Goal: Information Seeking & Learning: Learn about a topic

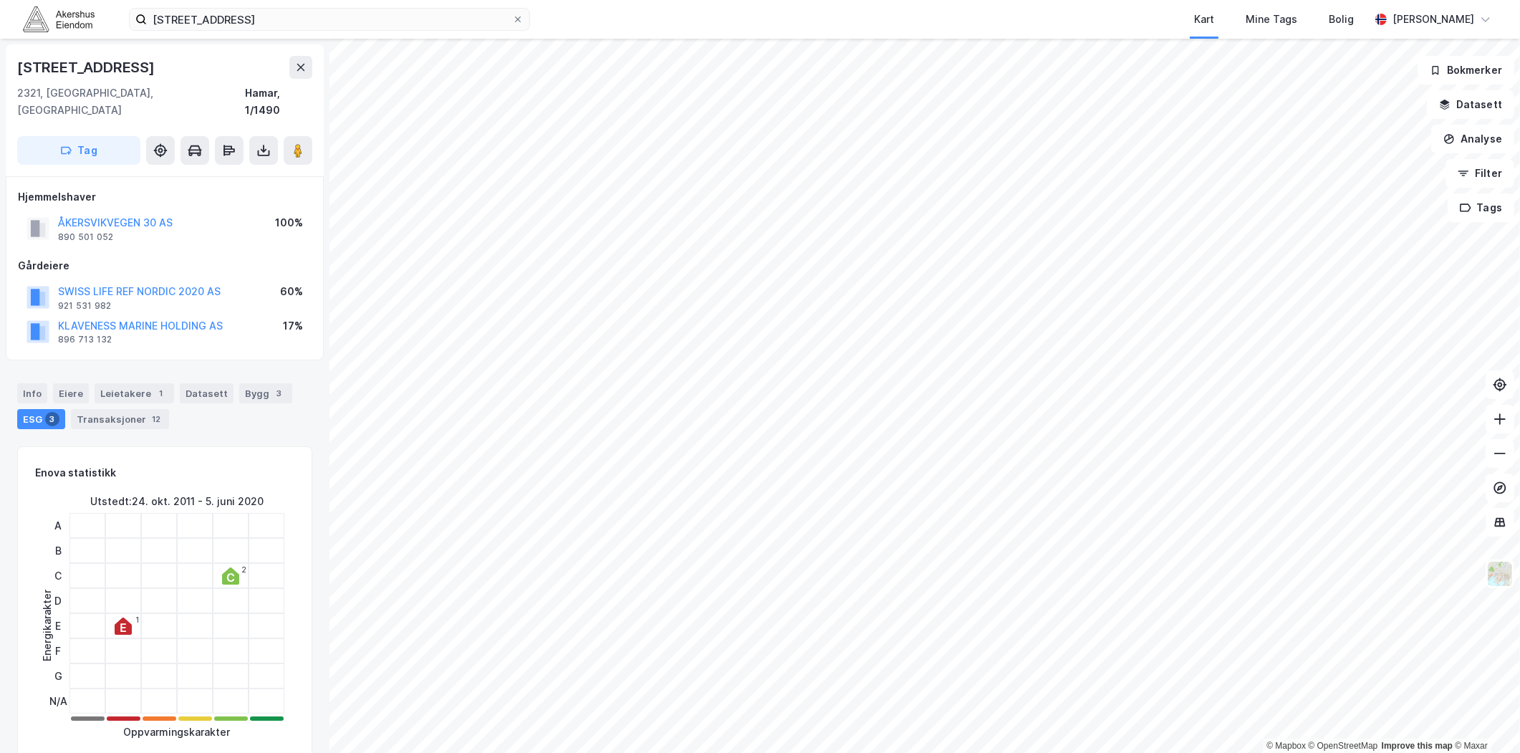
click at [431, 32] on div "Åkersvikvegen 30 Kart Mine Tags Bolig Magnus Tveit Geheb" at bounding box center [760, 19] width 1520 height 39
click at [452, 24] on input "Åkersvikvegen 30" at bounding box center [329, 19] width 365 height 21
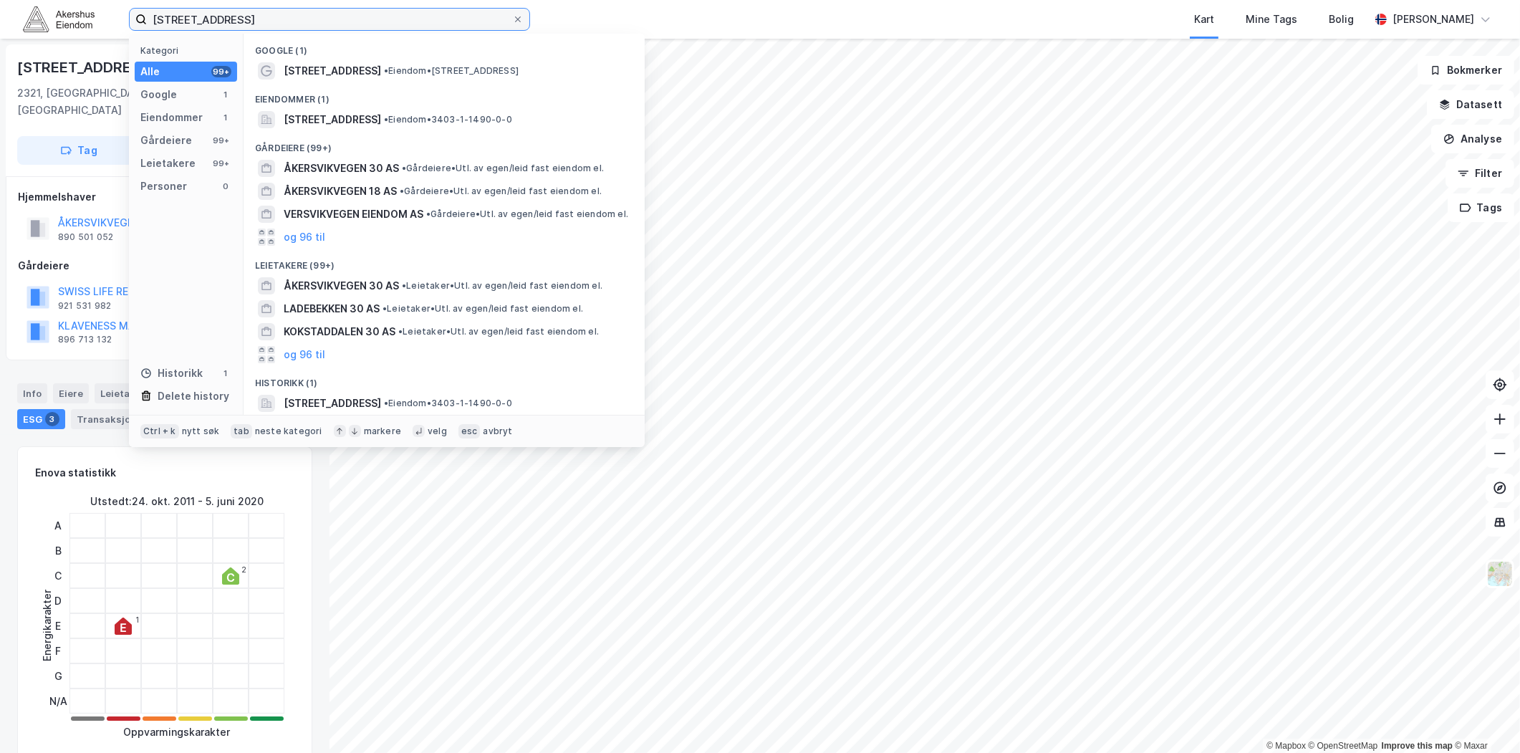
click at [452, 24] on input "Åkersvikvegen 30" at bounding box center [329, 19] width 365 height 21
paste input "Alfaset 1. [STREET_ADDRESS]"
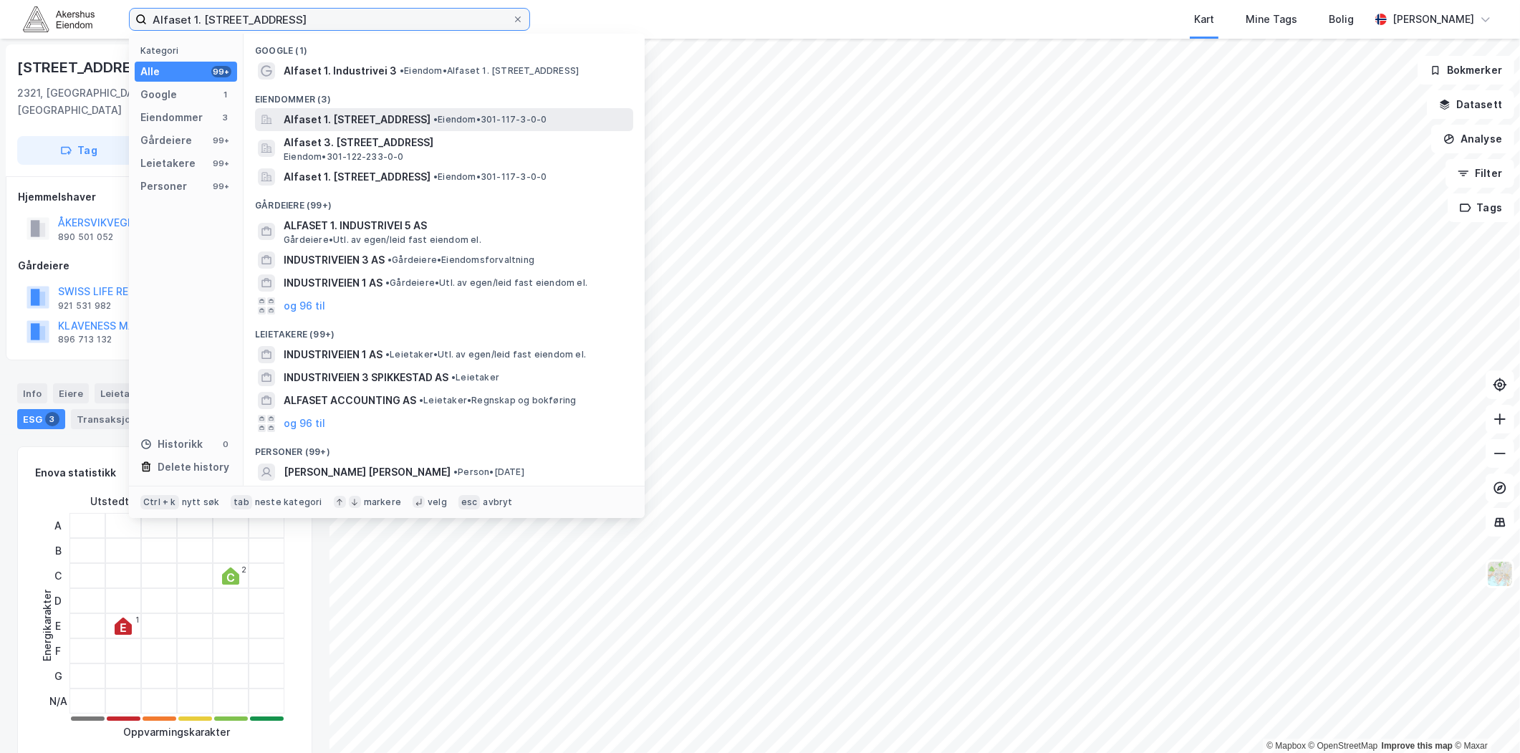
type input "Alfaset 1. [STREET_ADDRESS]"
click at [388, 123] on span "Alfaset 1. [STREET_ADDRESS]" at bounding box center [357, 119] width 147 height 17
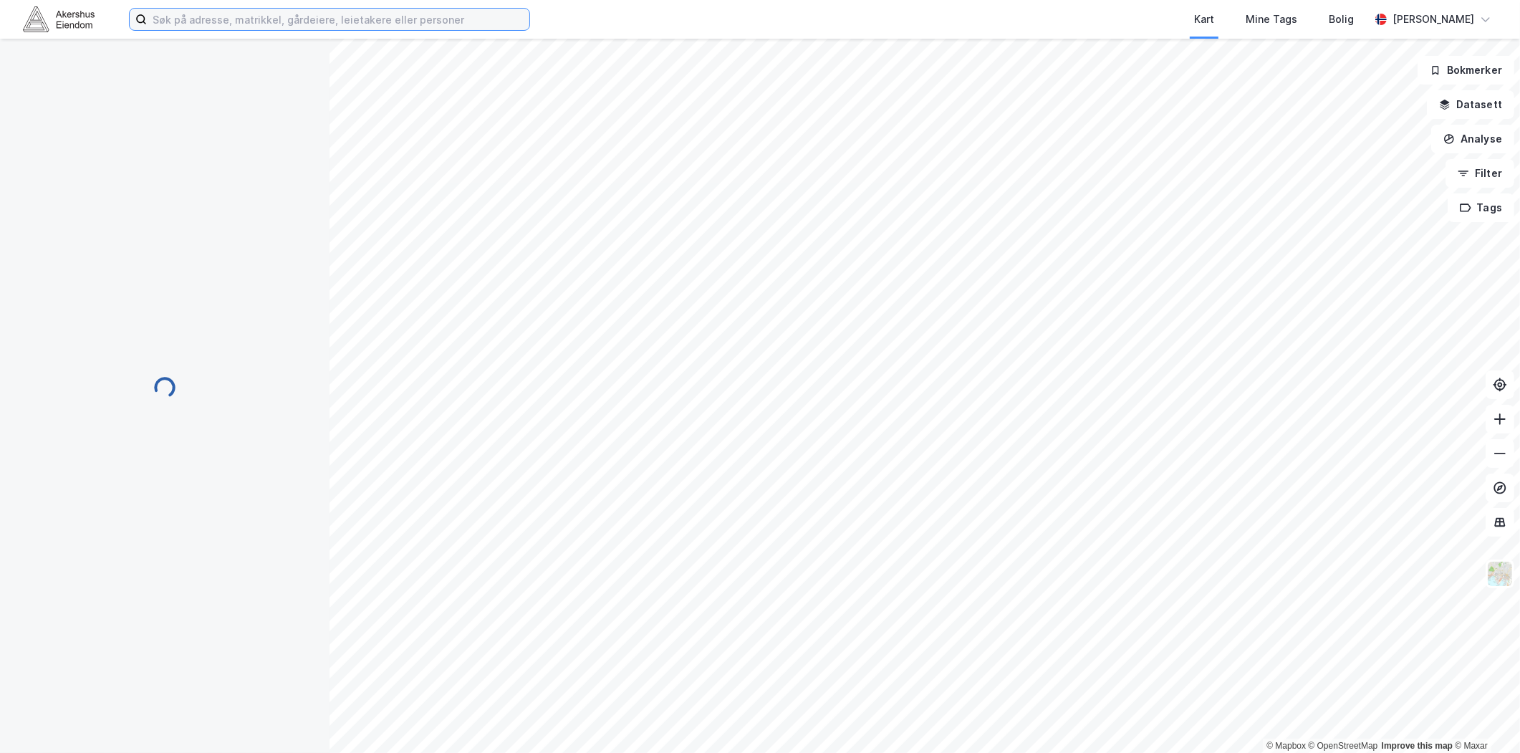
click at [229, 26] on input at bounding box center [338, 19] width 383 height 21
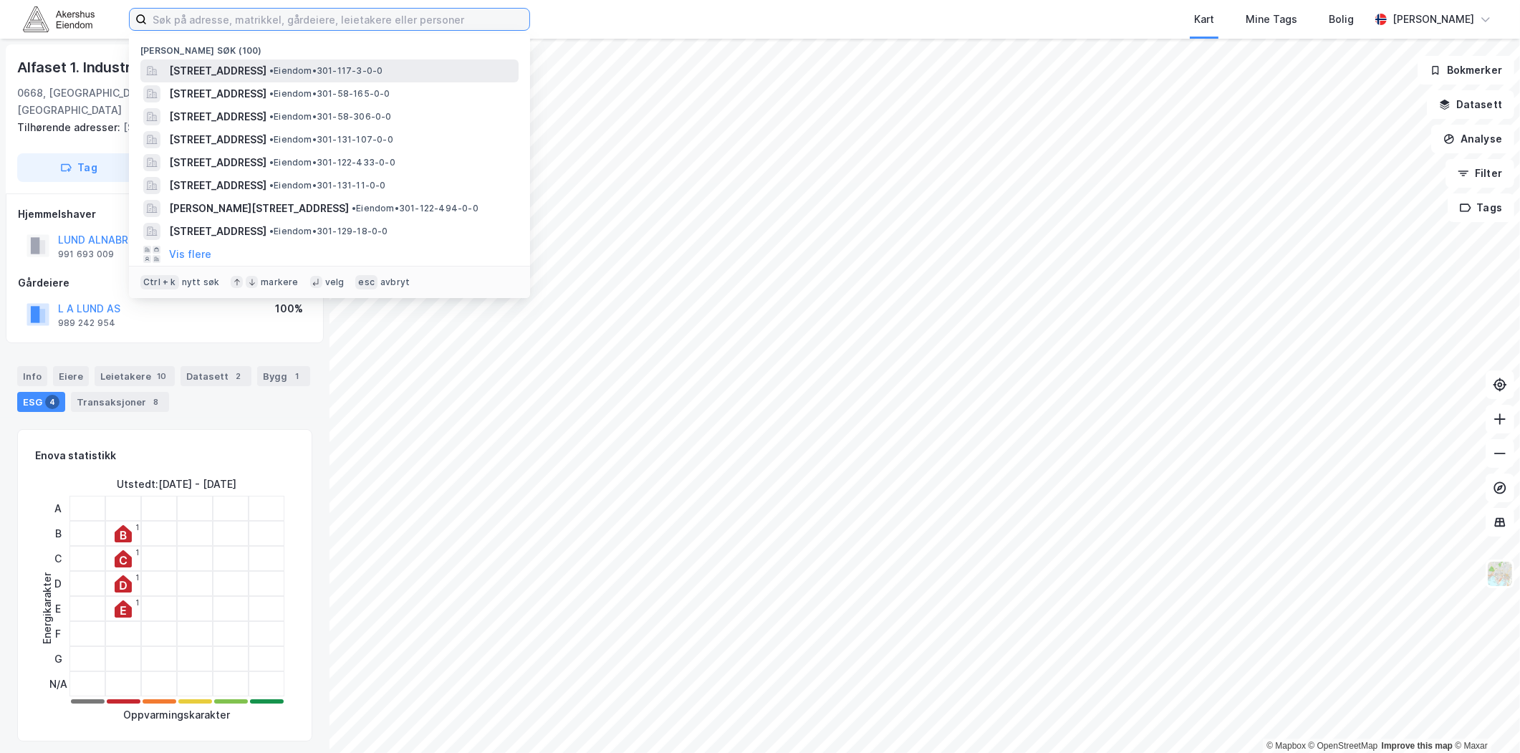
paste input "Alfaset 1. [STREET_ADDRESS]"
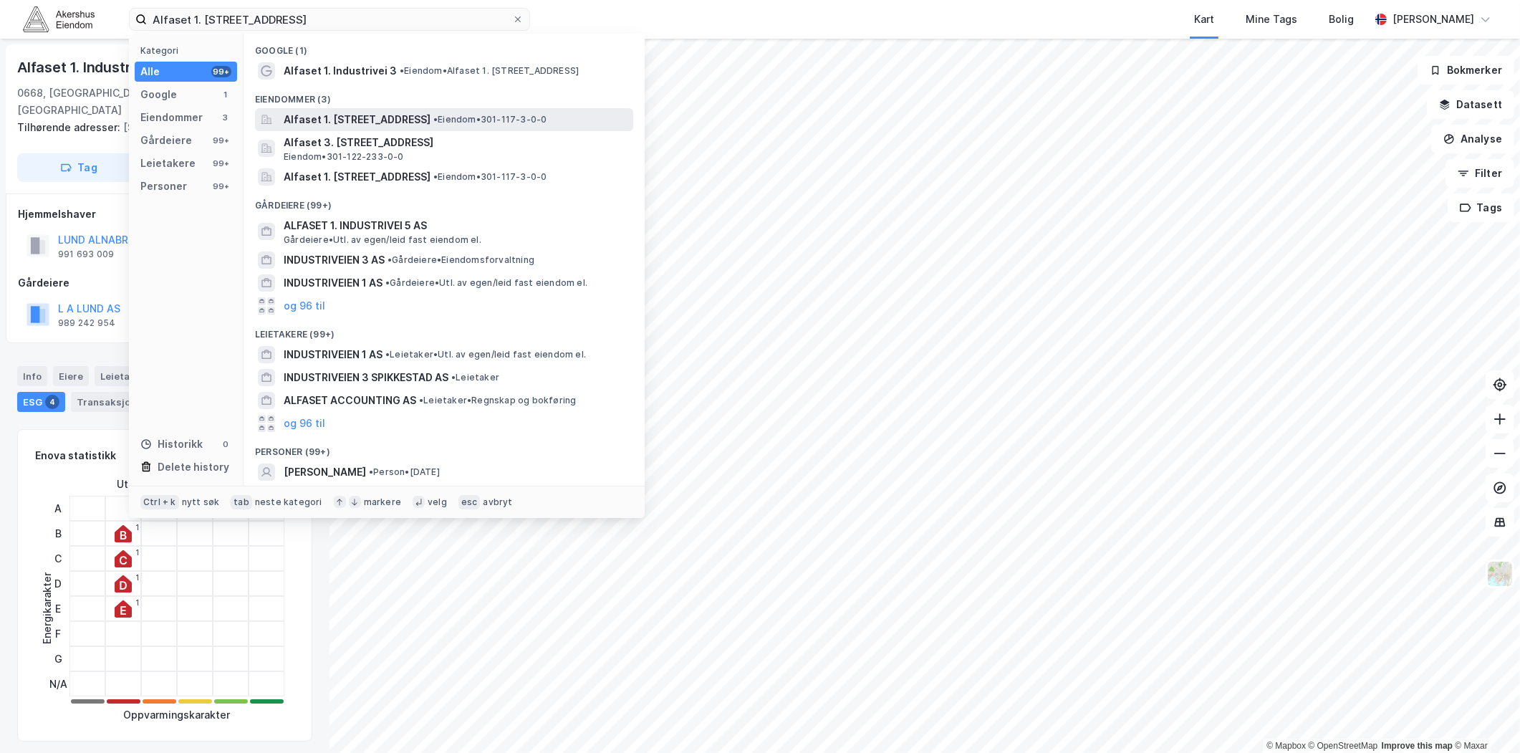
click at [406, 122] on span "Alfaset 1. [STREET_ADDRESS]" at bounding box center [357, 119] width 147 height 17
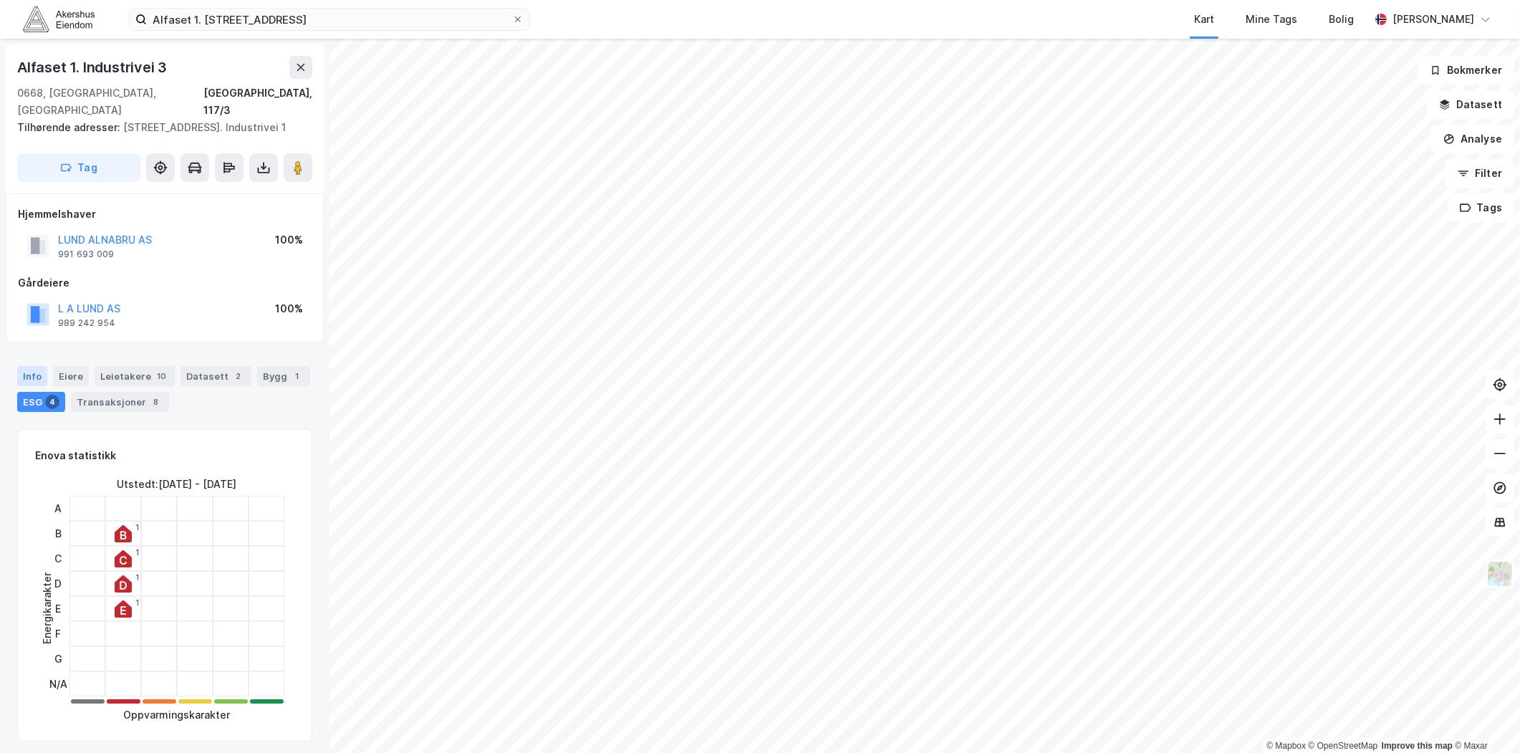
click at [40, 376] on div "Info" at bounding box center [32, 376] width 30 height 20
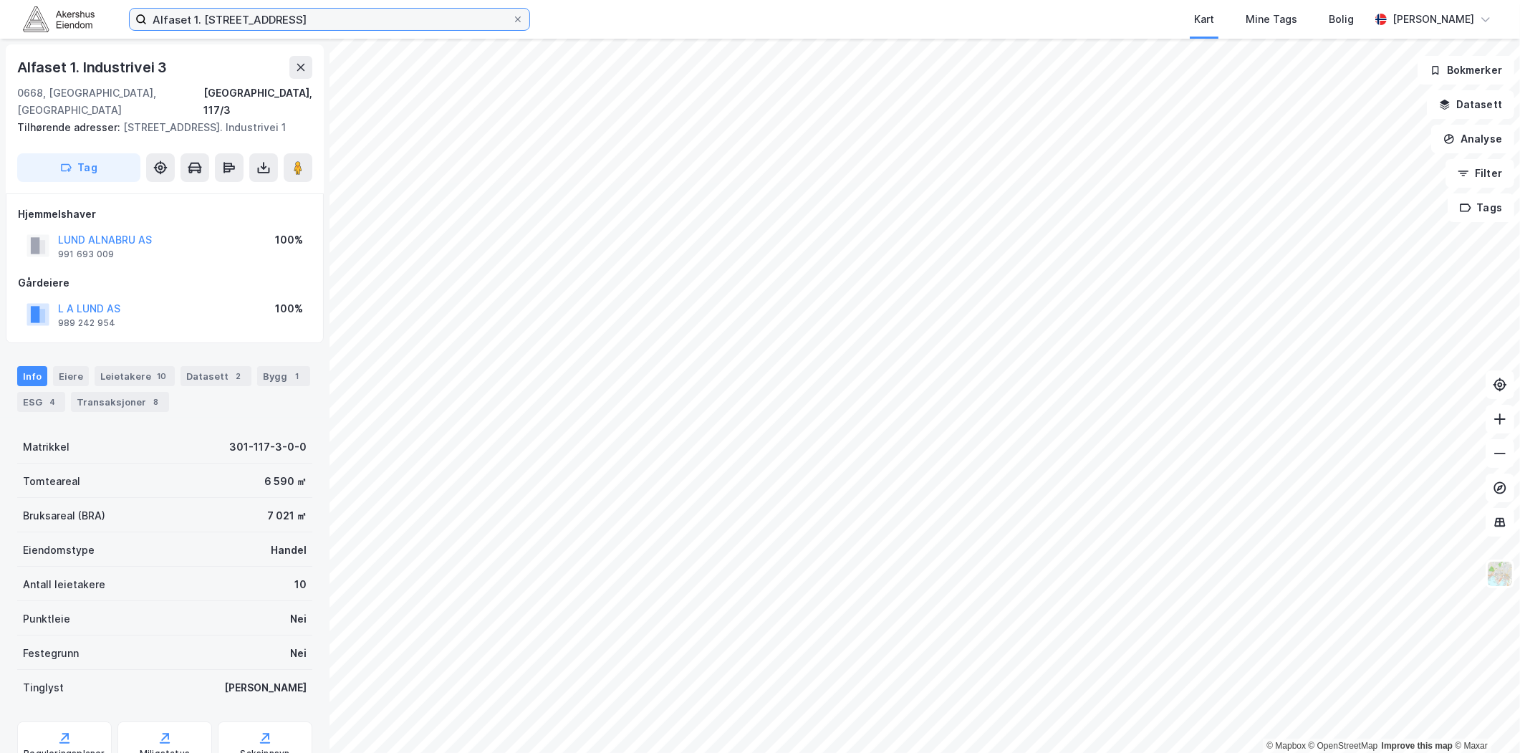
click at [358, 16] on input "Alfaset 1. [STREET_ADDRESS]" at bounding box center [329, 19] width 365 height 21
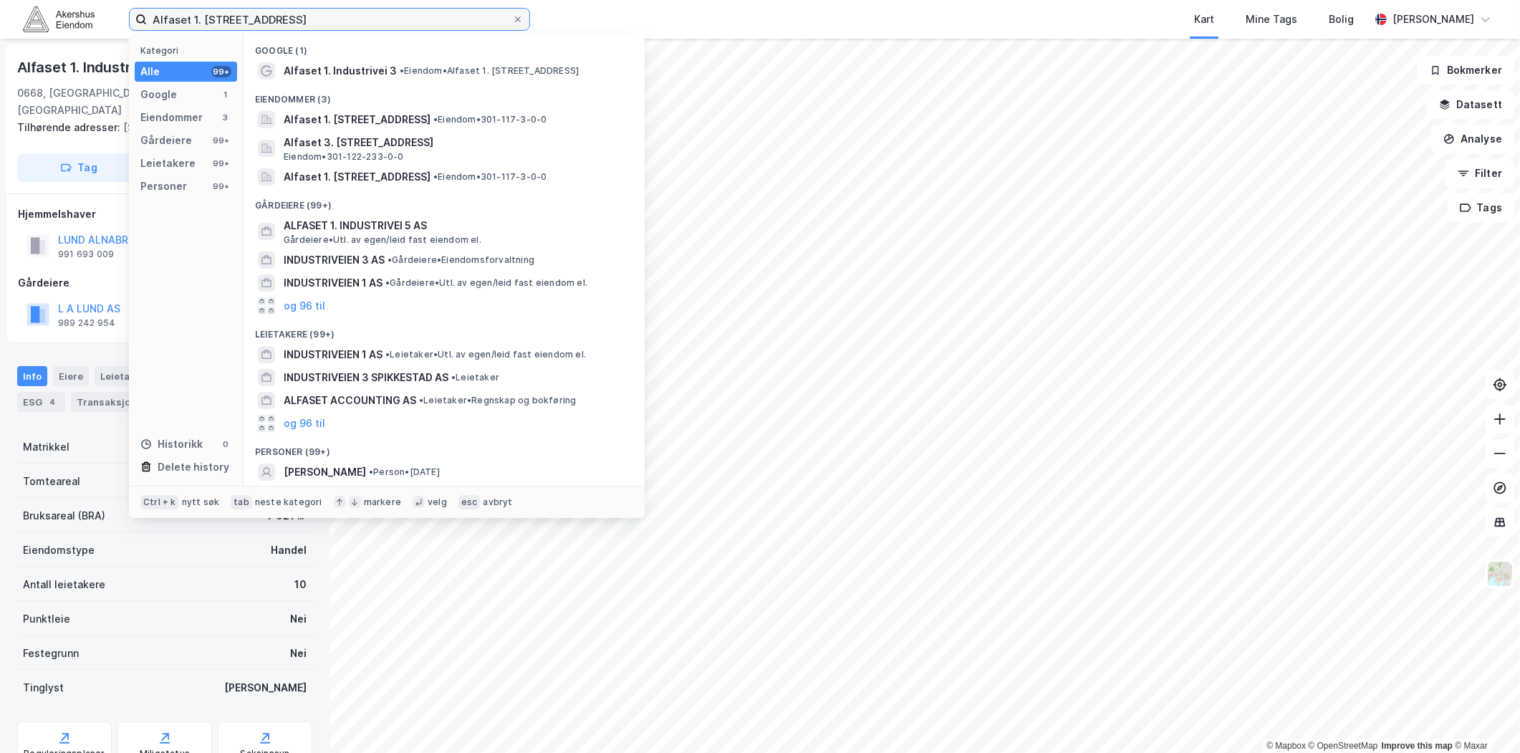
click at [358, 17] on input "Alfaset 1. [STREET_ADDRESS]" at bounding box center [329, 19] width 365 height 21
paste input "[STREET_ADDRESS]"
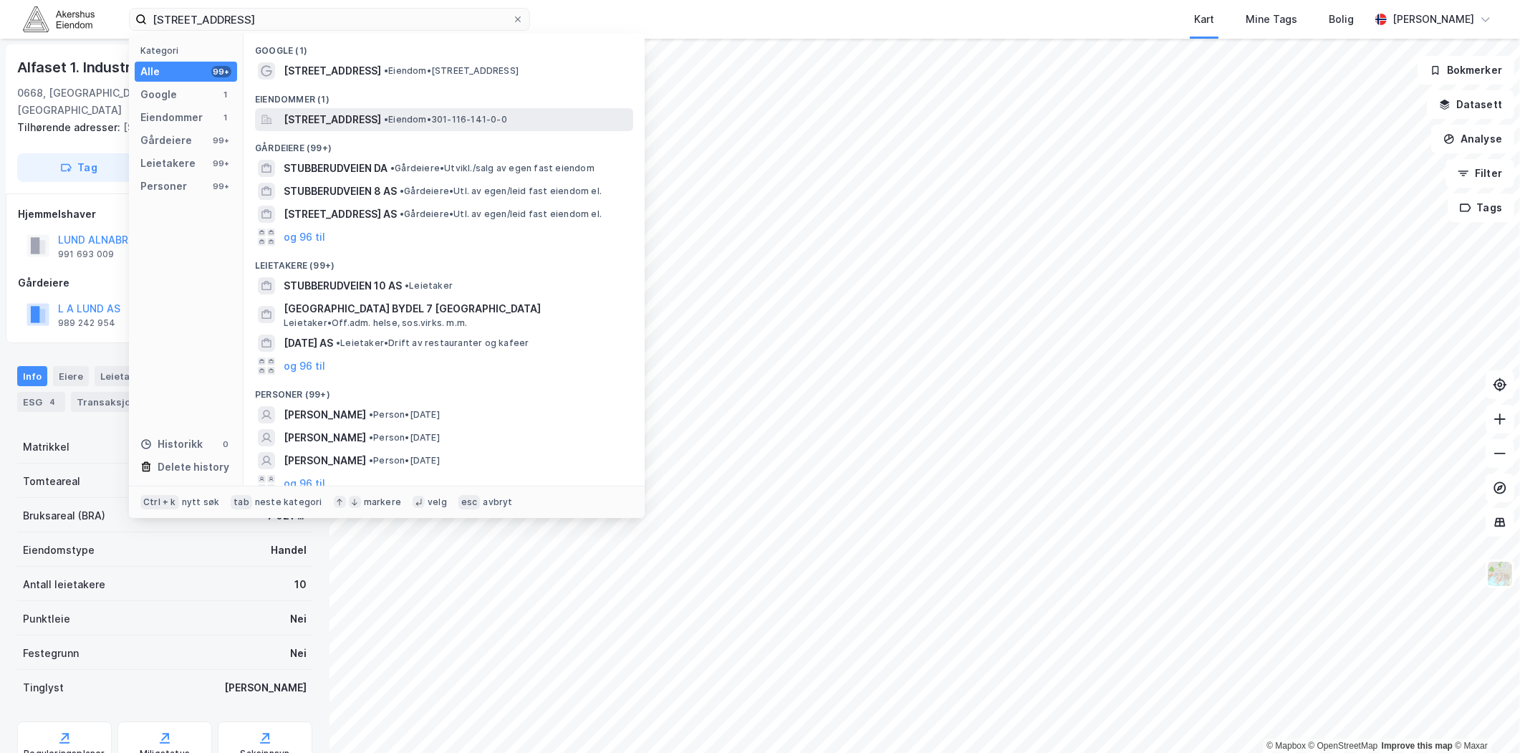
click at [355, 120] on span "[STREET_ADDRESS]" at bounding box center [332, 119] width 97 height 17
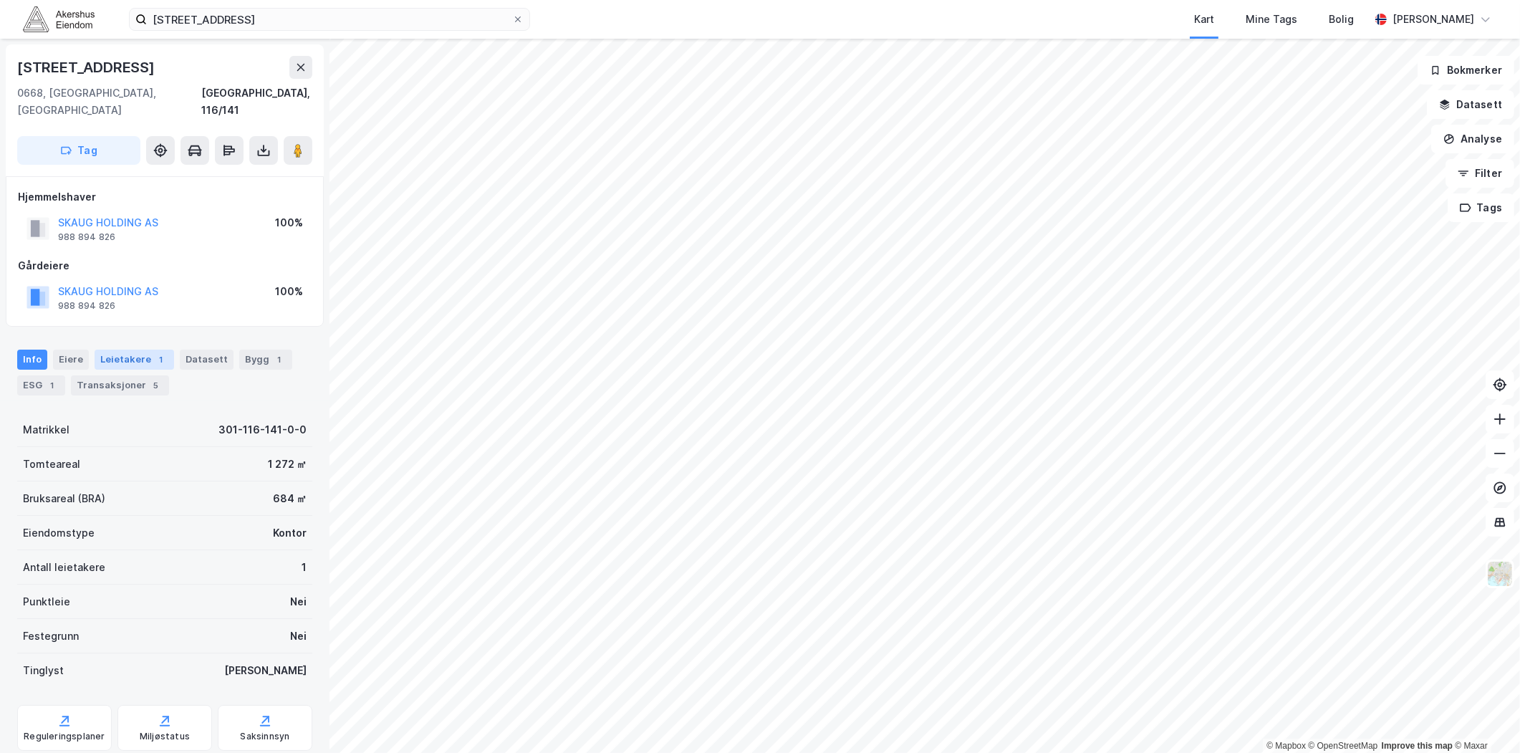
click at [122, 350] on div "Leietakere 1" at bounding box center [135, 360] width 80 height 20
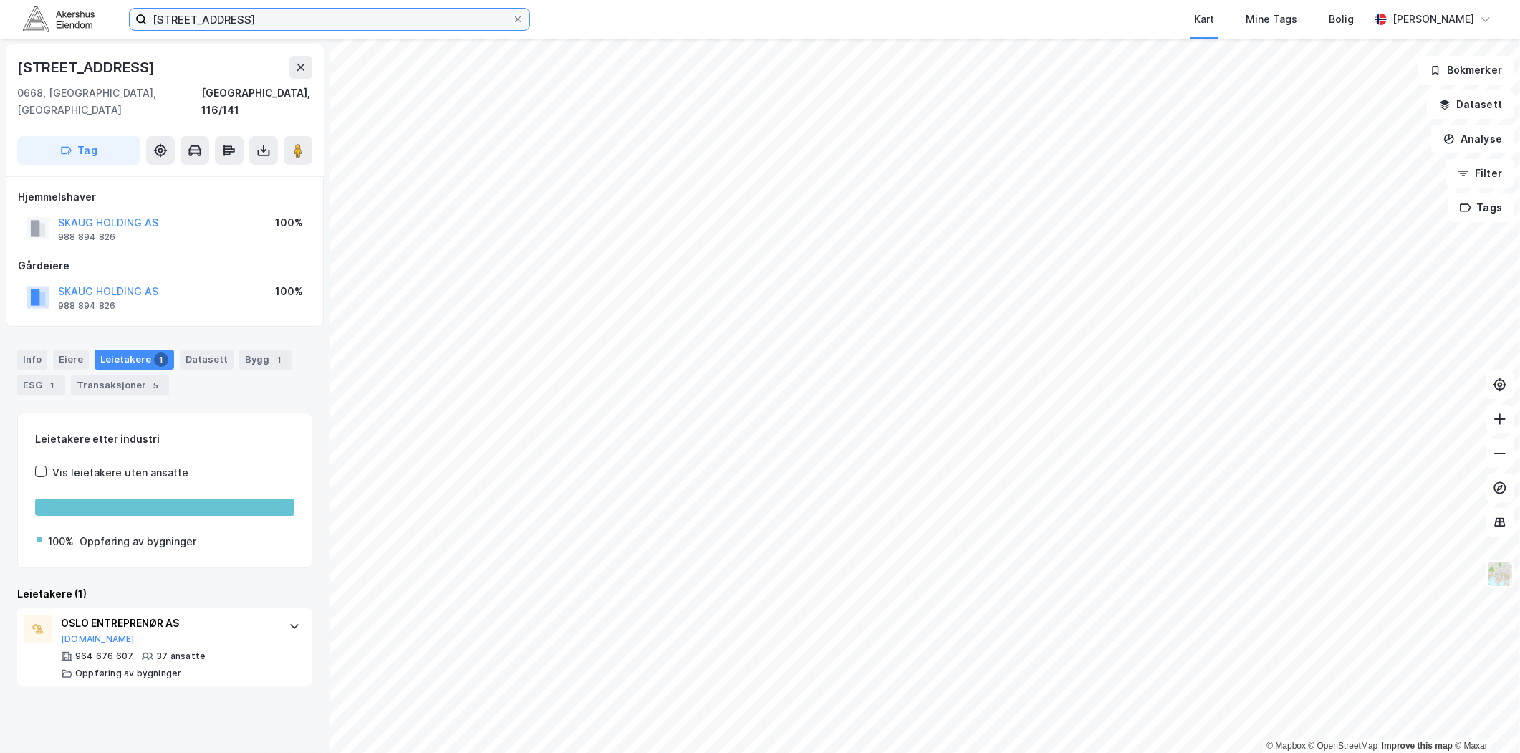
click at [404, 24] on input "[STREET_ADDRESS]" at bounding box center [329, 19] width 365 height 21
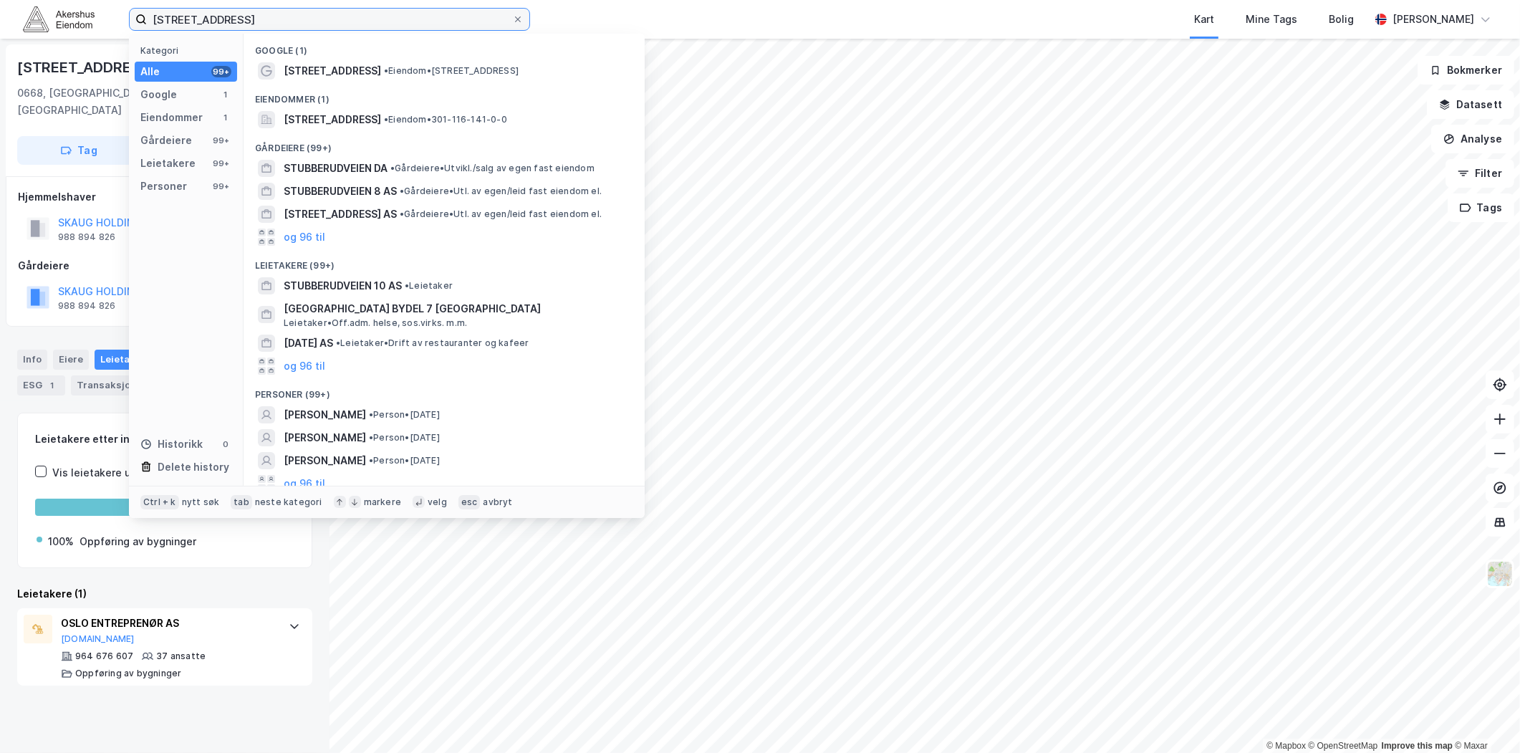
click at [421, 26] on input "[STREET_ADDRESS]" at bounding box center [329, 19] width 365 height 21
click at [423, 23] on input "[STREET_ADDRESS]" at bounding box center [329, 19] width 365 height 21
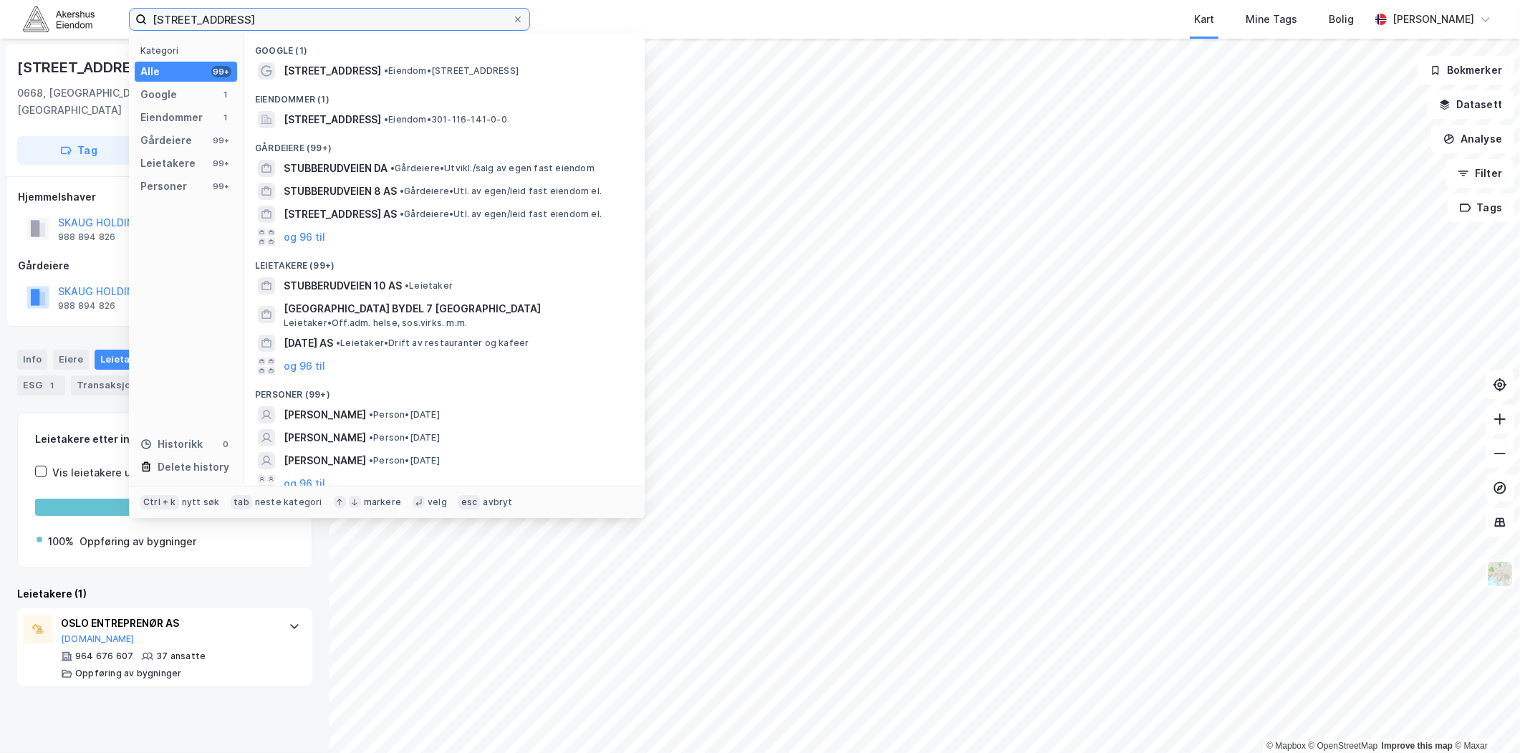
paste input "ilurveien 2, 0380"
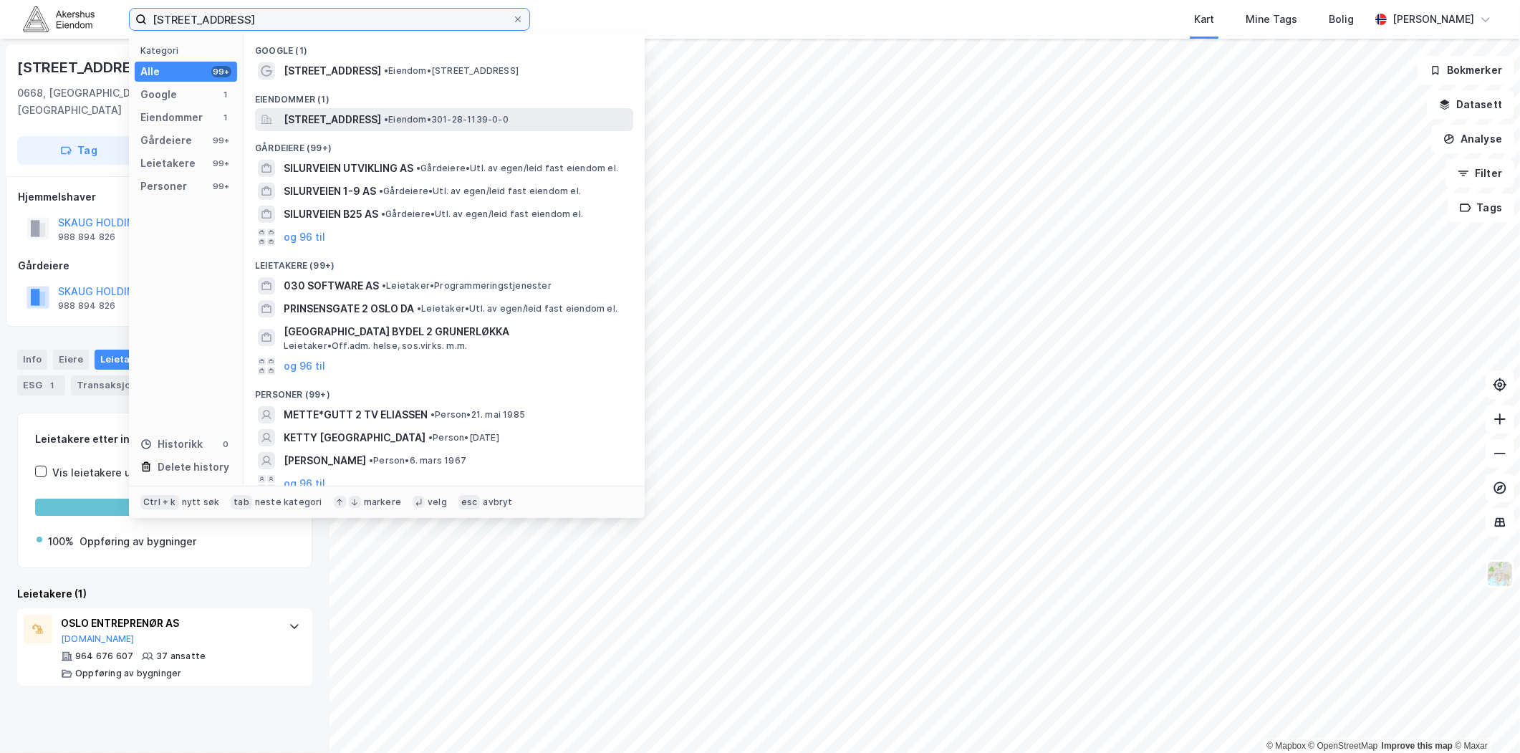
type input "[STREET_ADDRESS]"
click at [368, 122] on span "[STREET_ADDRESS]" at bounding box center [332, 119] width 97 height 17
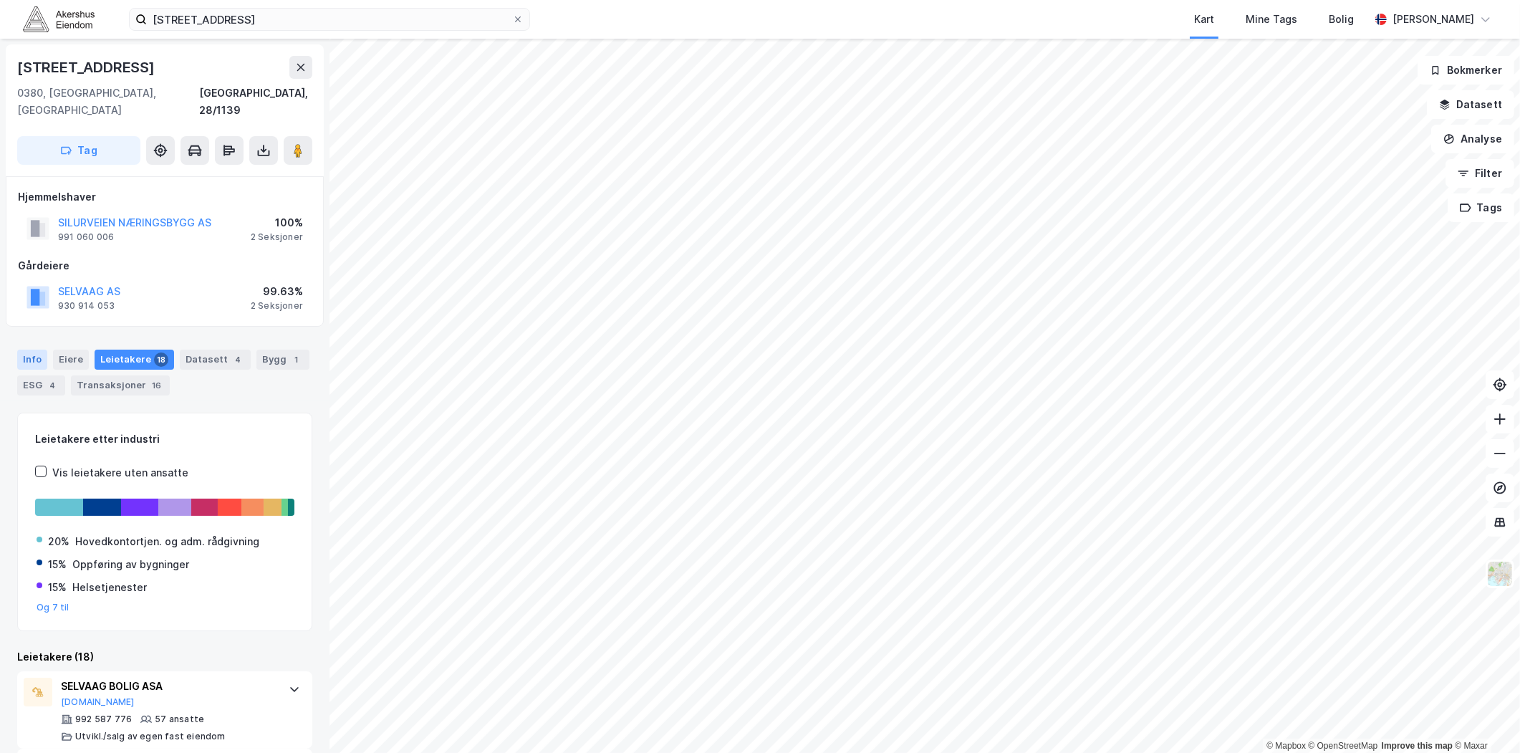
click at [39, 350] on div "Info" at bounding box center [32, 360] width 30 height 20
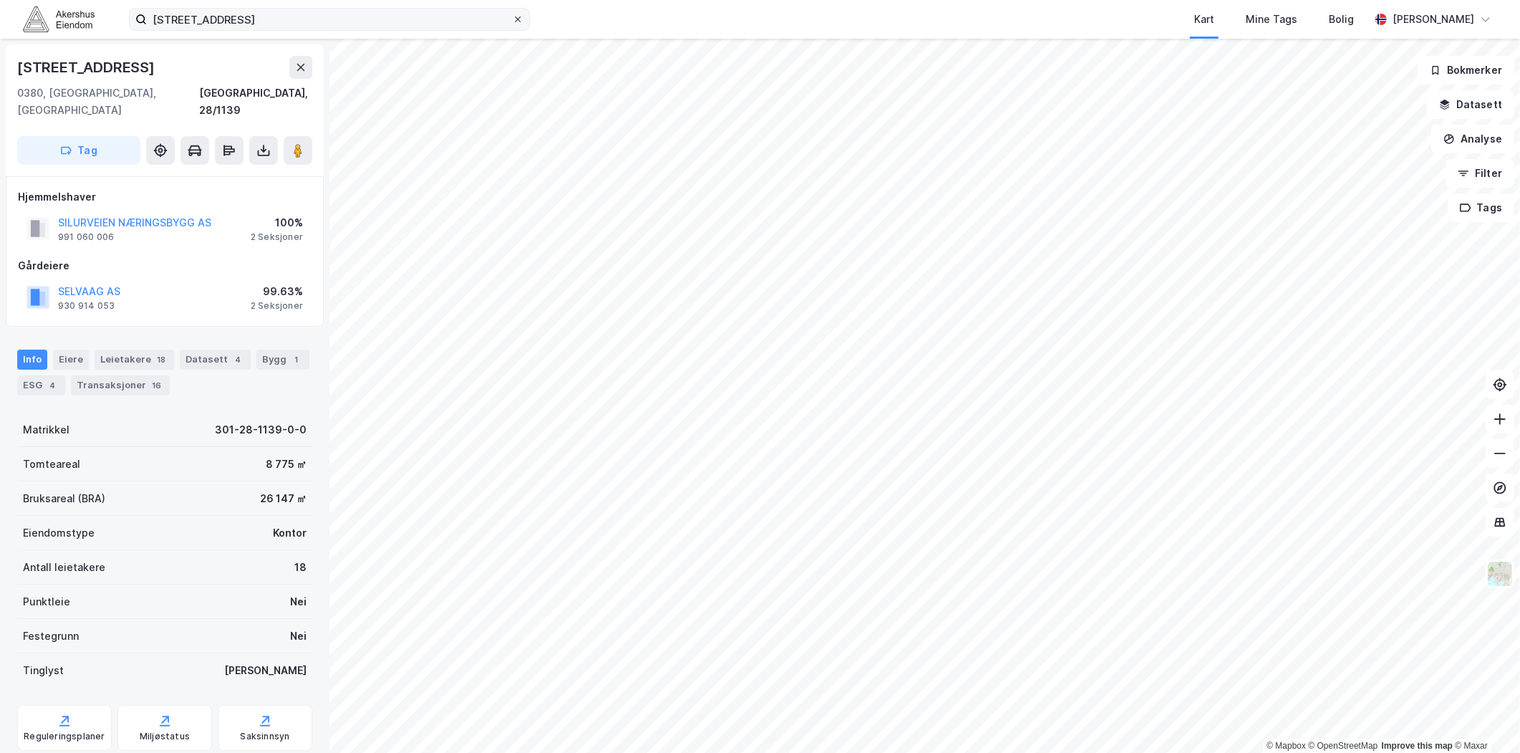
click at [516, 16] on icon at bounding box center [518, 19] width 9 height 9
click at [512, 16] on input "[STREET_ADDRESS]" at bounding box center [329, 19] width 365 height 21
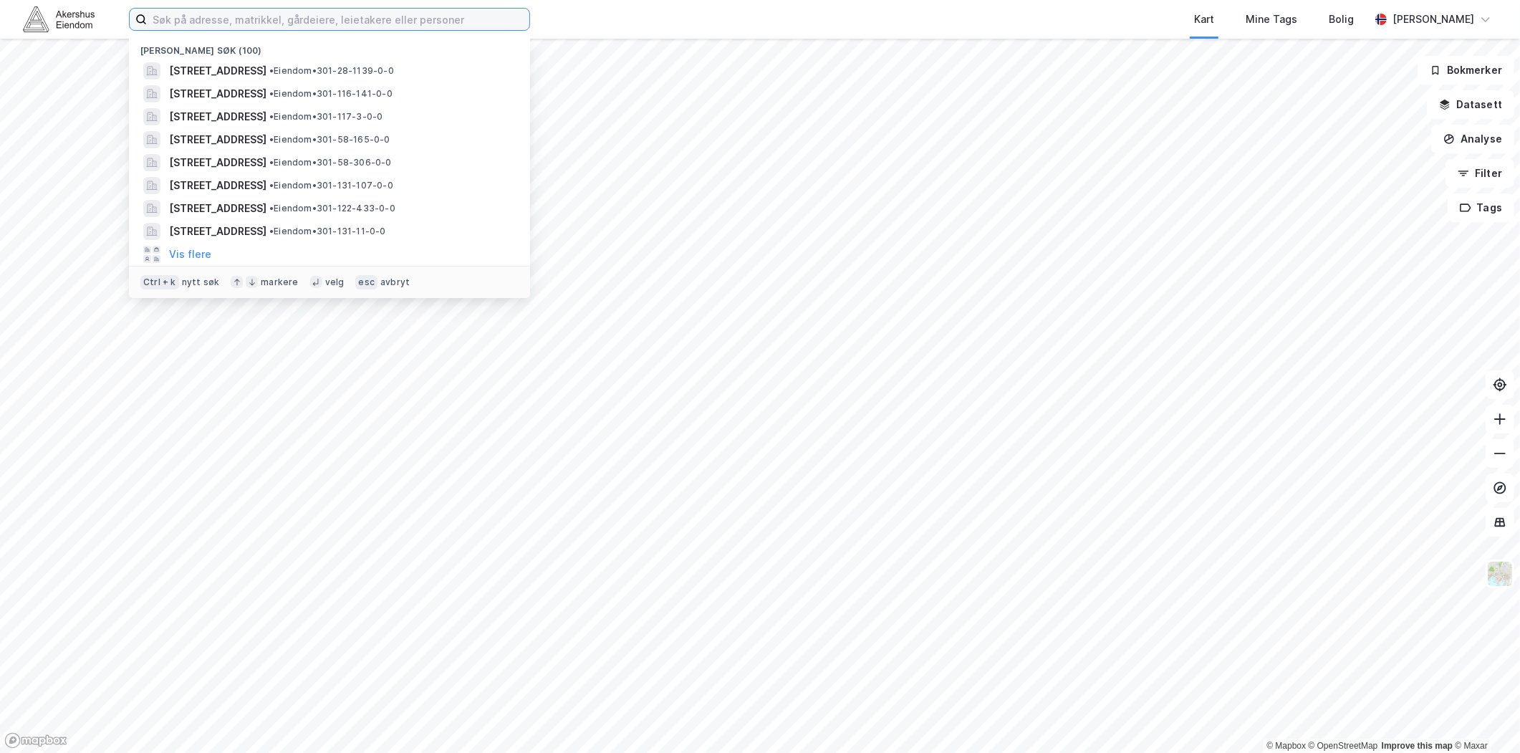
paste input "Karoline [STREET_ADDRESS]"
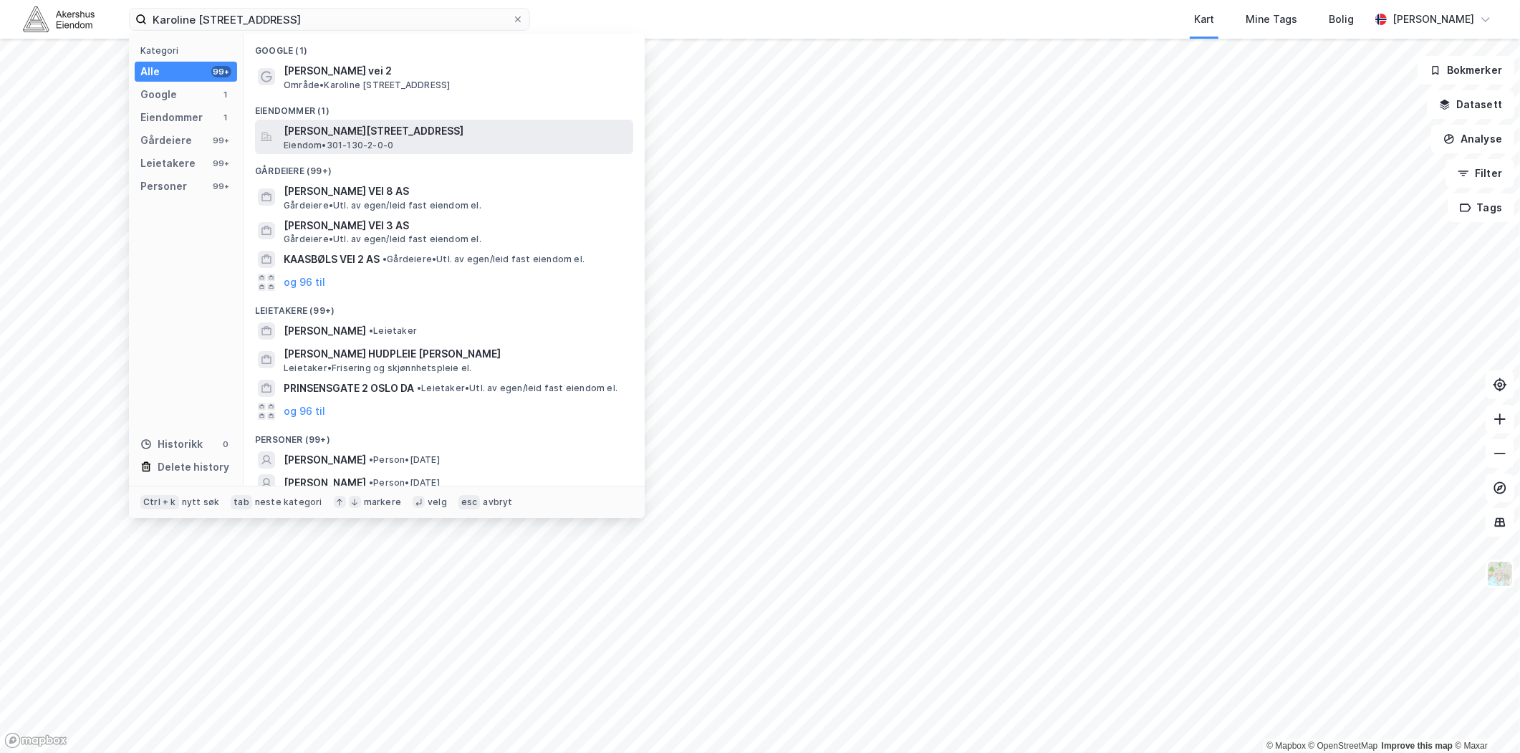
click at [380, 136] on span "[PERSON_NAME][STREET_ADDRESS]" at bounding box center [456, 131] width 344 height 17
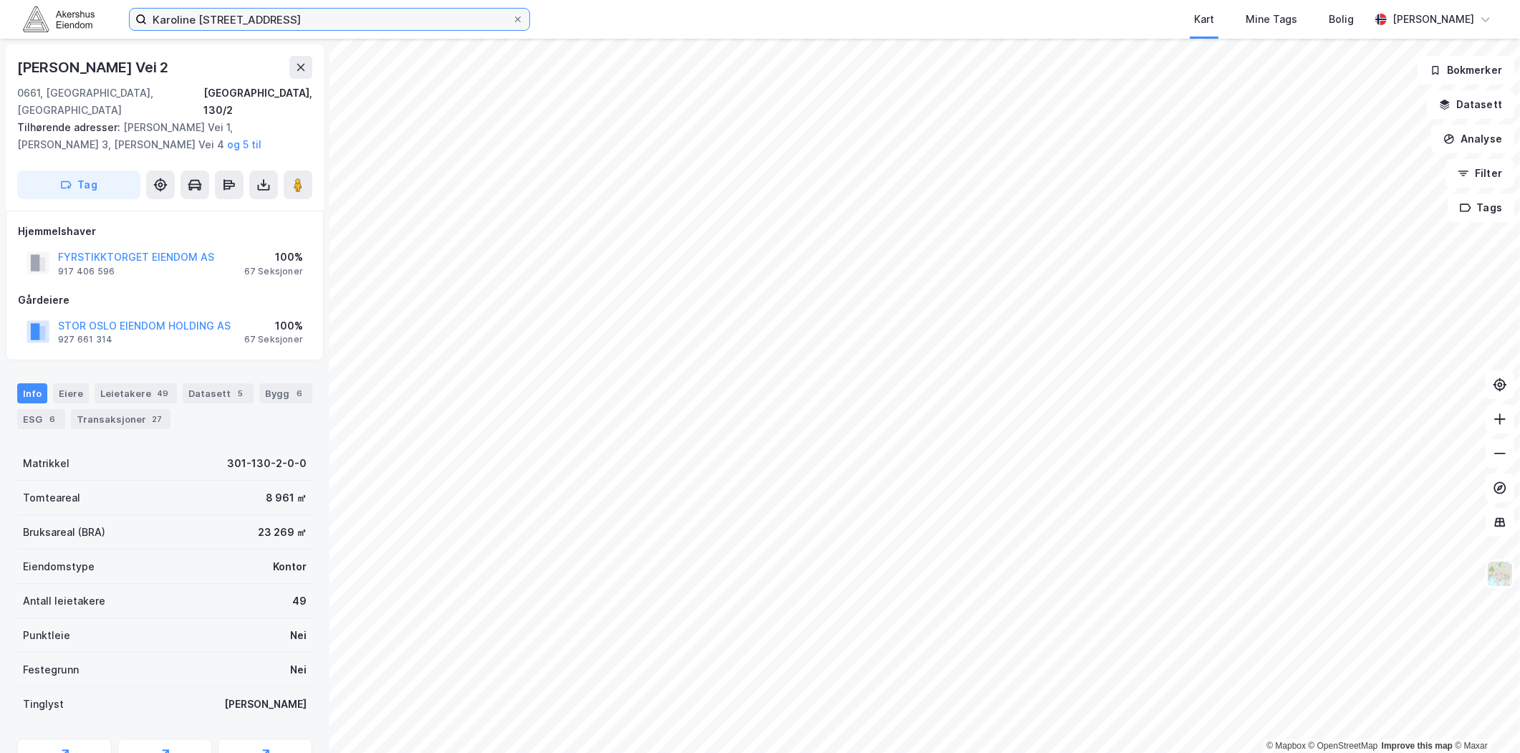
click at [342, 29] on input "Karoline [STREET_ADDRESS]" at bounding box center [329, 19] width 365 height 21
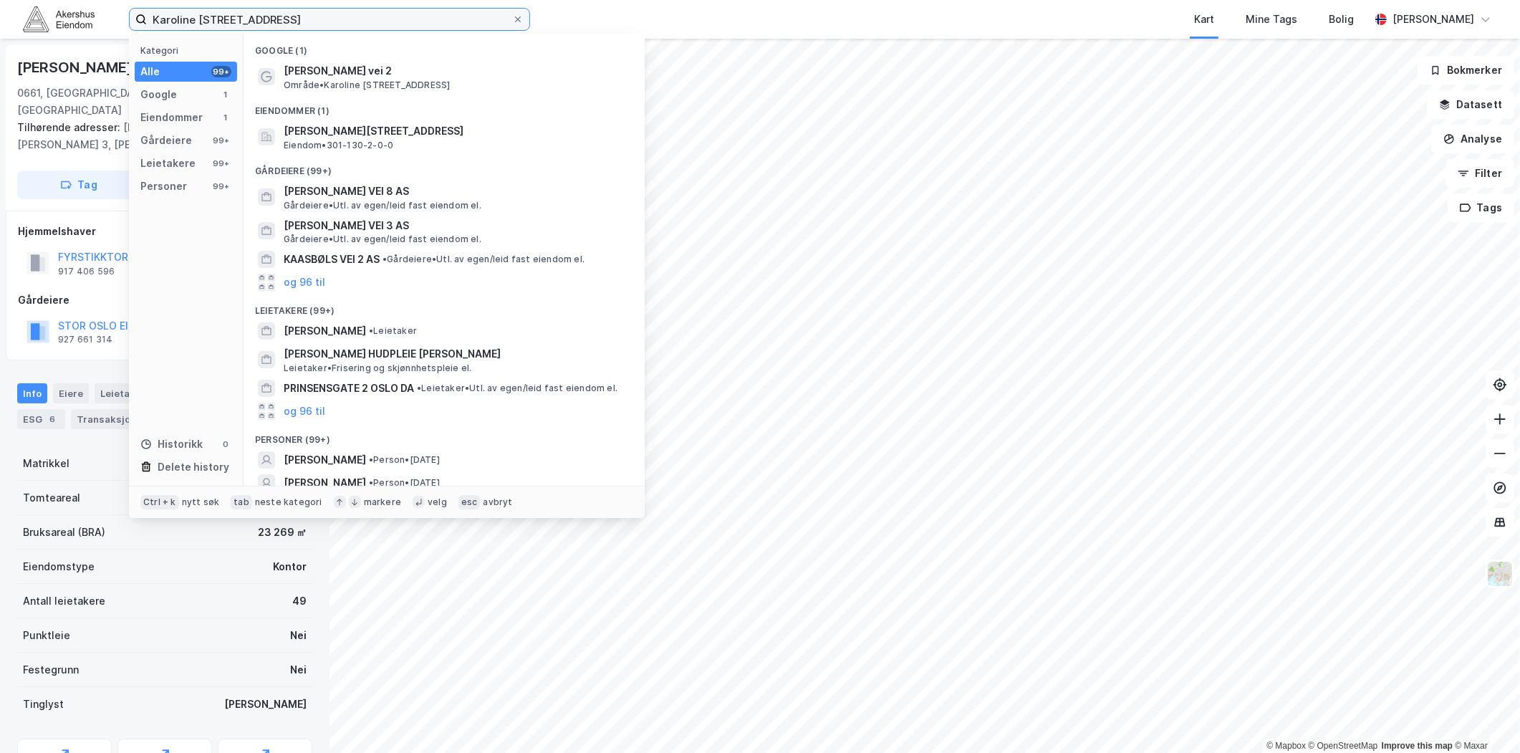
click at [342, 29] on input "Karoline [STREET_ADDRESS]" at bounding box center [329, 19] width 365 height 21
paste input "[STREET_ADDRESS]"
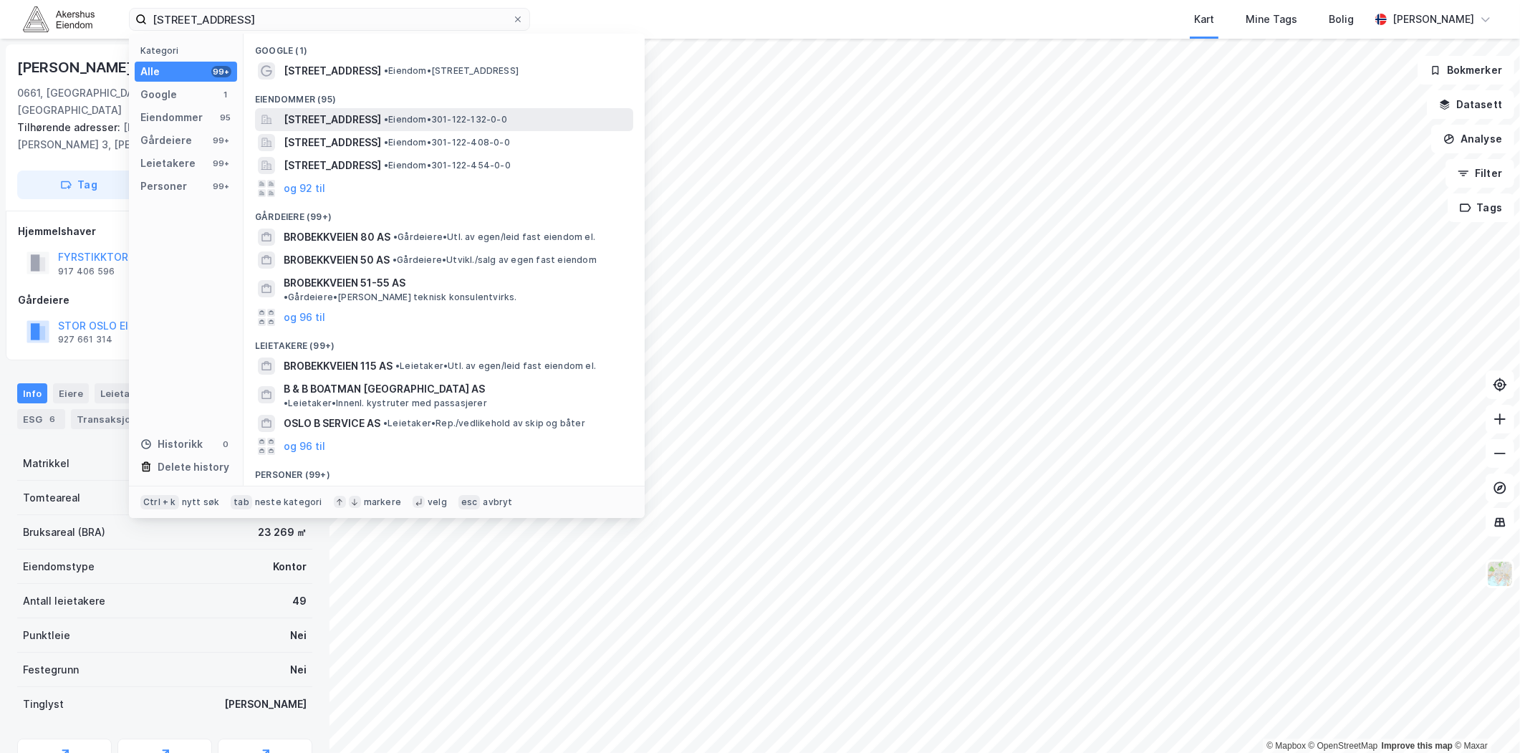
click at [350, 126] on span "[STREET_ADDRESS]" at bounding box center [332, 119] width 97 height 17
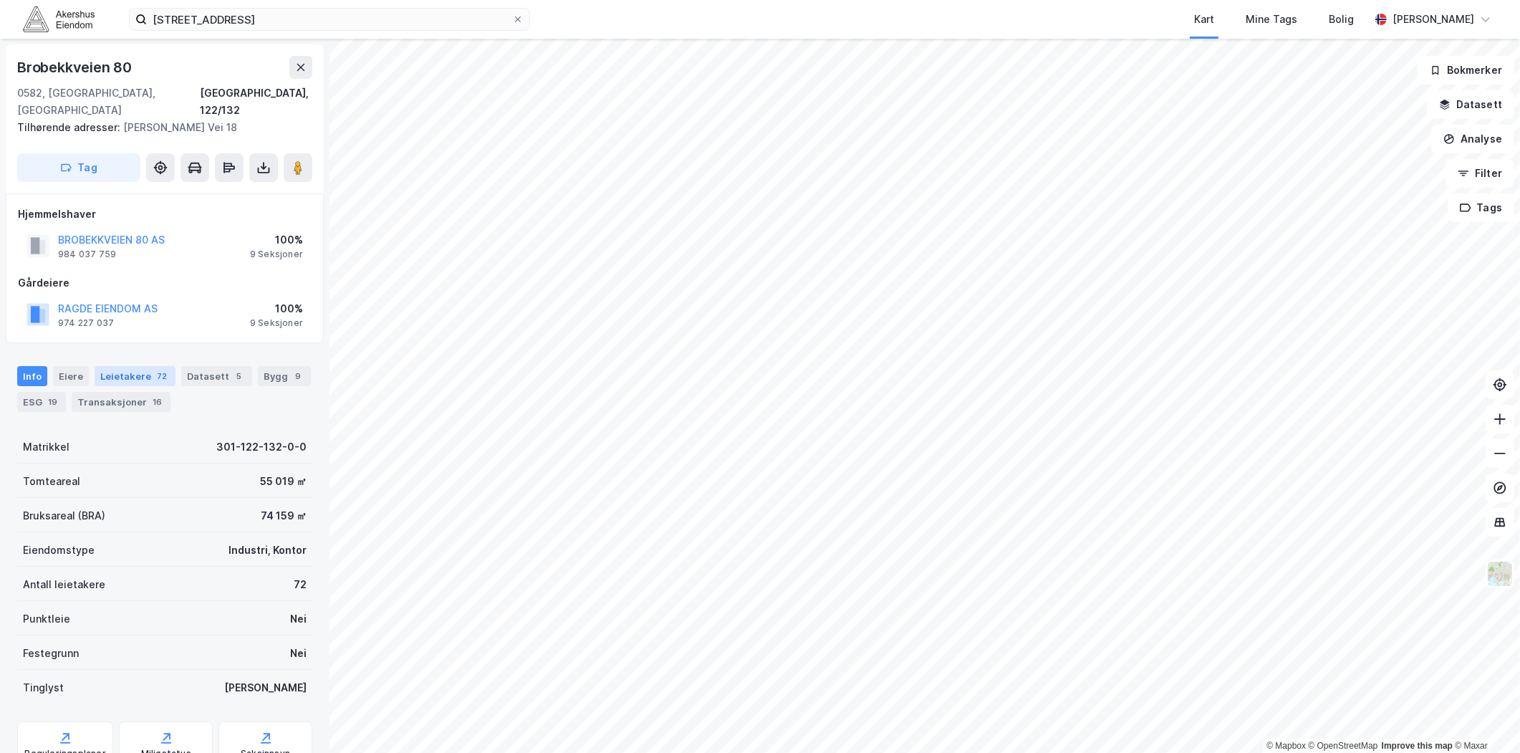
click at [138, 366] on div "Leietakere 72" at bounding box center [135, 376] width 81 height 20
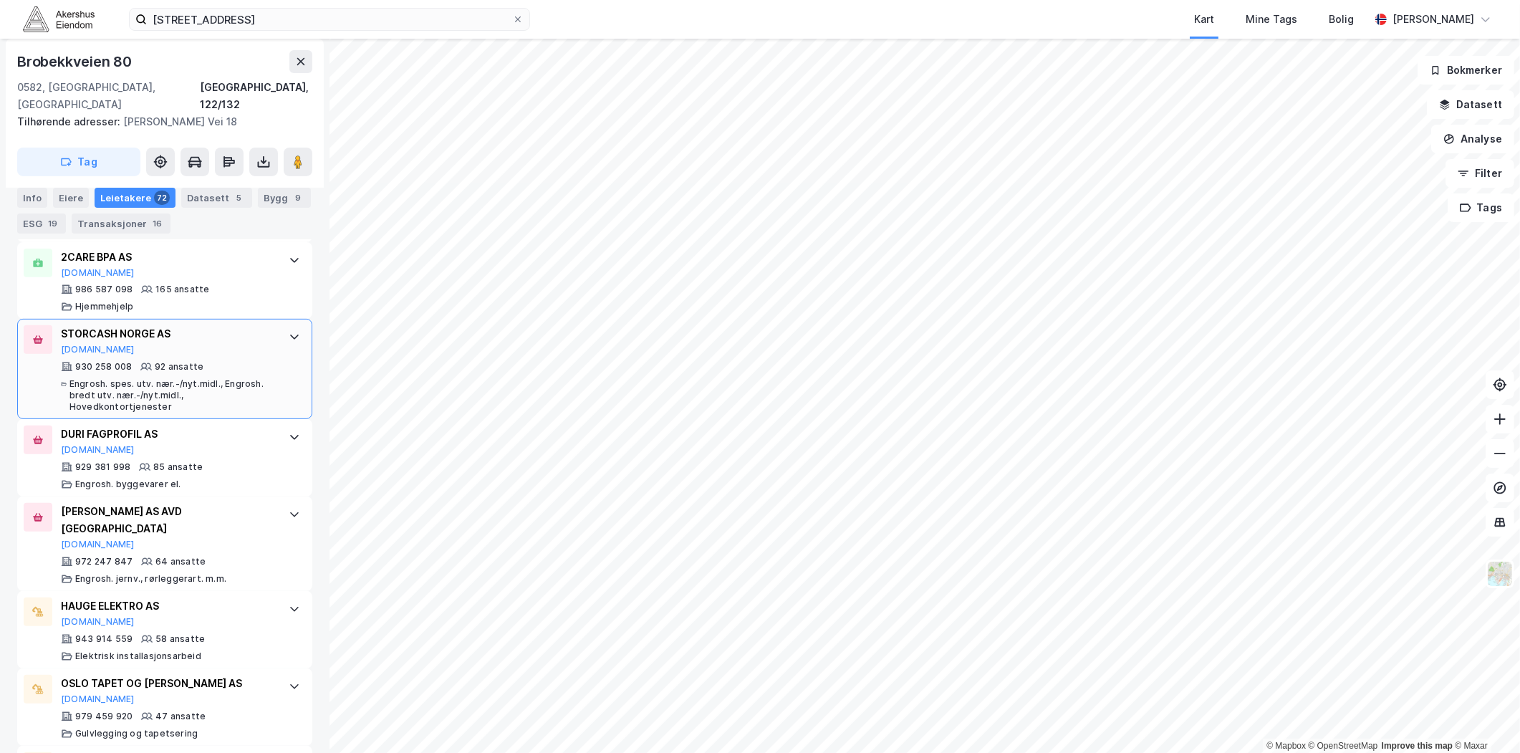
scroll to position [636, 0]
click at [166, 378] on div "Engrosh. spes. utv. nær.-/nyt.midl., Engrosh. bredt utv. nær.-/nyt.midl., Hoved…" at bounding box center [172, 395] width 205 height 34
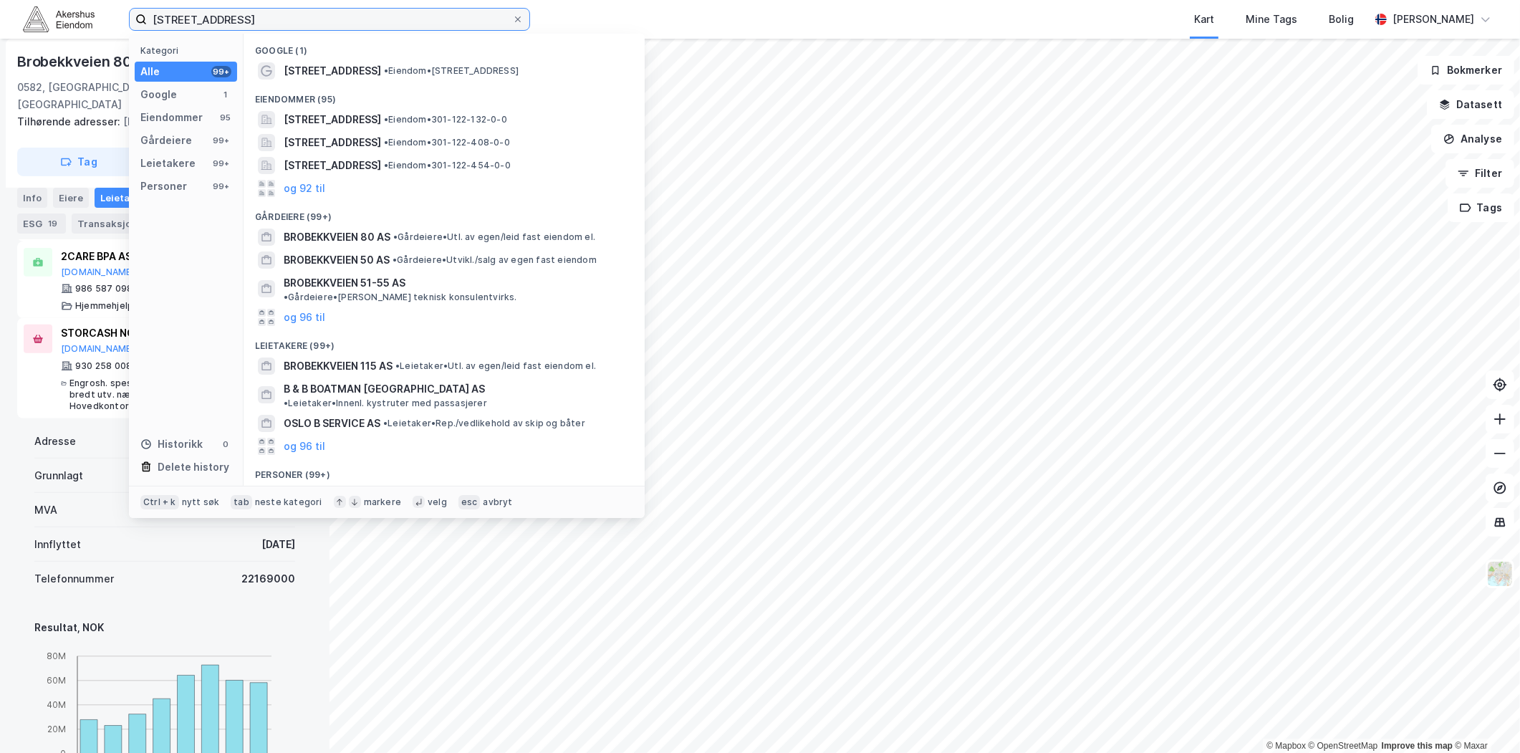
drag, startPoint x: 338, startPoint y: 19, endPoint x: 65, endPoint y: 54, distance: 275.2
click at [65, 53] on div "[STREET_ADDRESS] Kategori Alle 99+ Google 1 Eiendommer 95 Gårdeiere 99+ Leietak…" at bounding box center [760, 376] width 1520 height 753
paste input "[STREET_ADDRESS]"
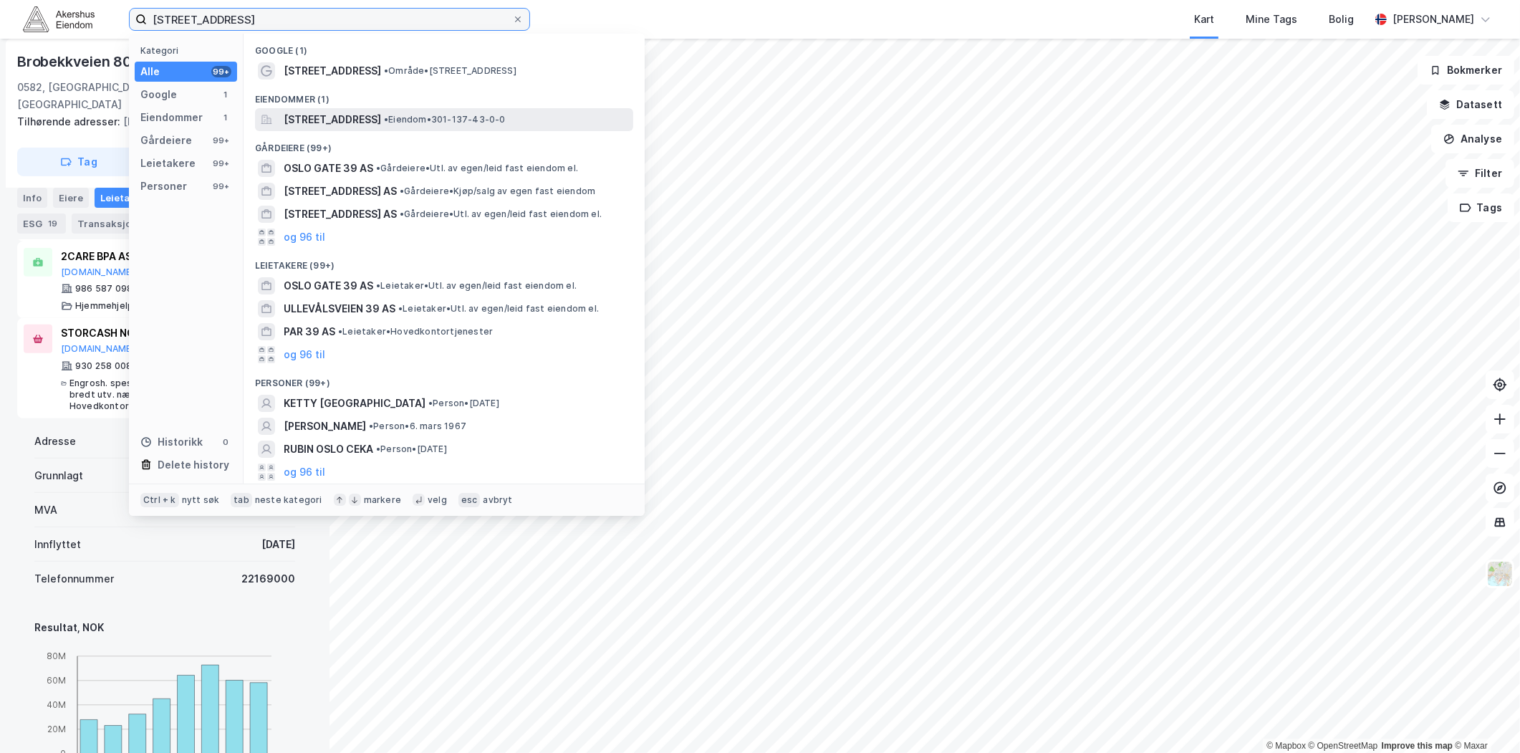
type input "[STREET_ADDRESS]"
click at [369, 118] on span "[STREET_ADDRESS]" at bounding box center [332, 119] width 97 height 17
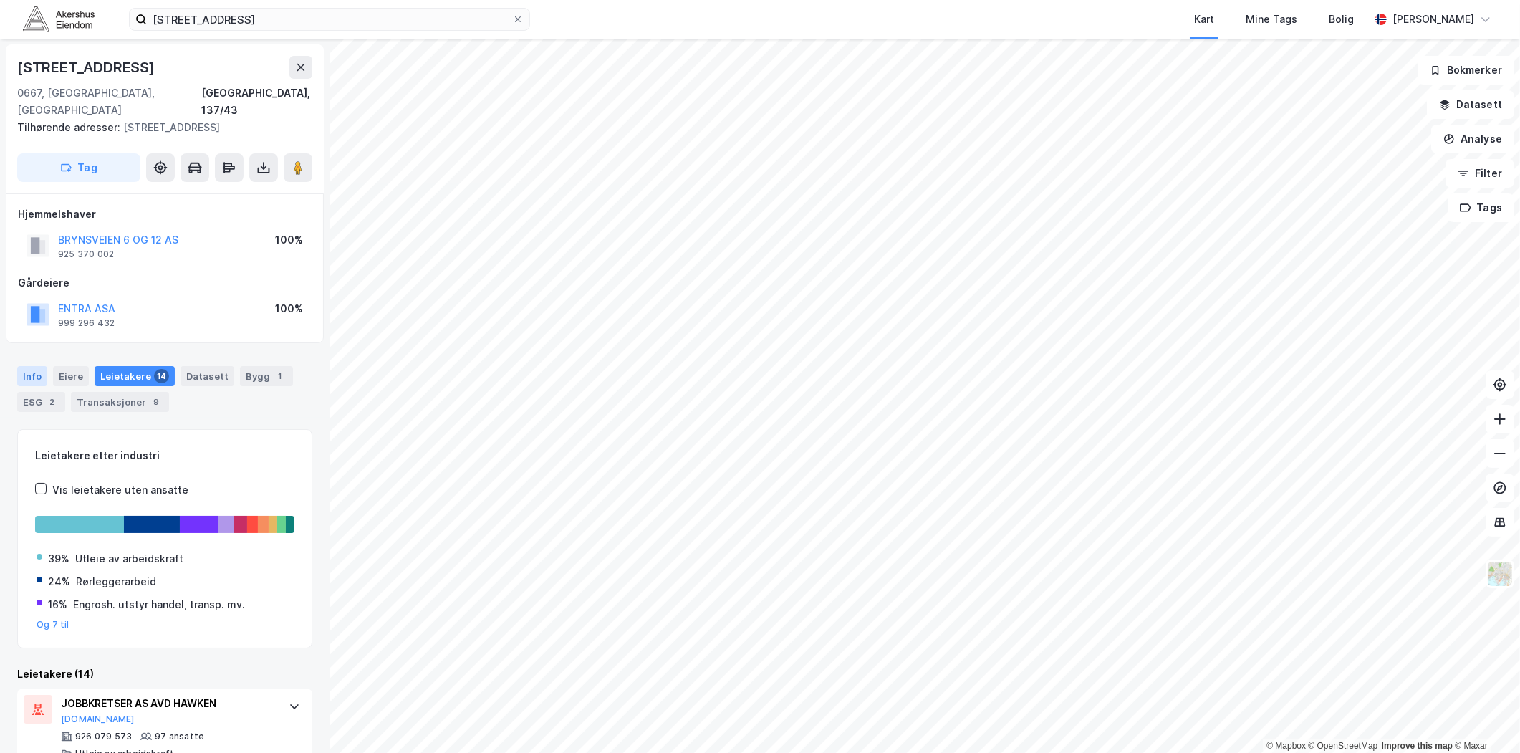
click at [41, 366] on div "Info" at bounding box center [32, 376] width 30 height 20
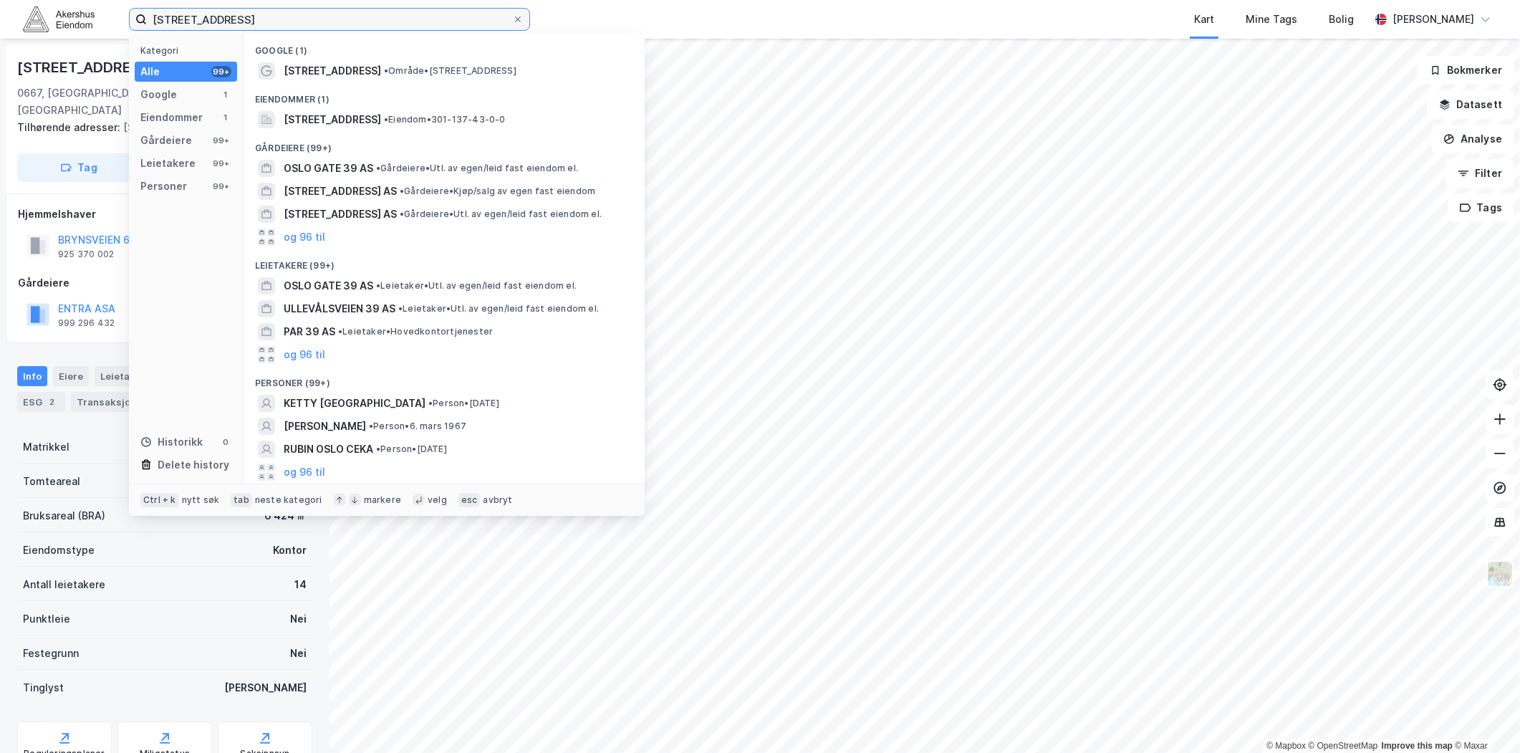
click at [459, 18] on input "[STREET_ADDRESS]" at bounding box center [329, 19] width 365 height 21
click at [521, 18] on span at bounding box center [517, 19] width 11 height 11
click at [512, 18] on input "[STREET_ADDRESS]" at bounding box center [329, 19] width 365 height 21
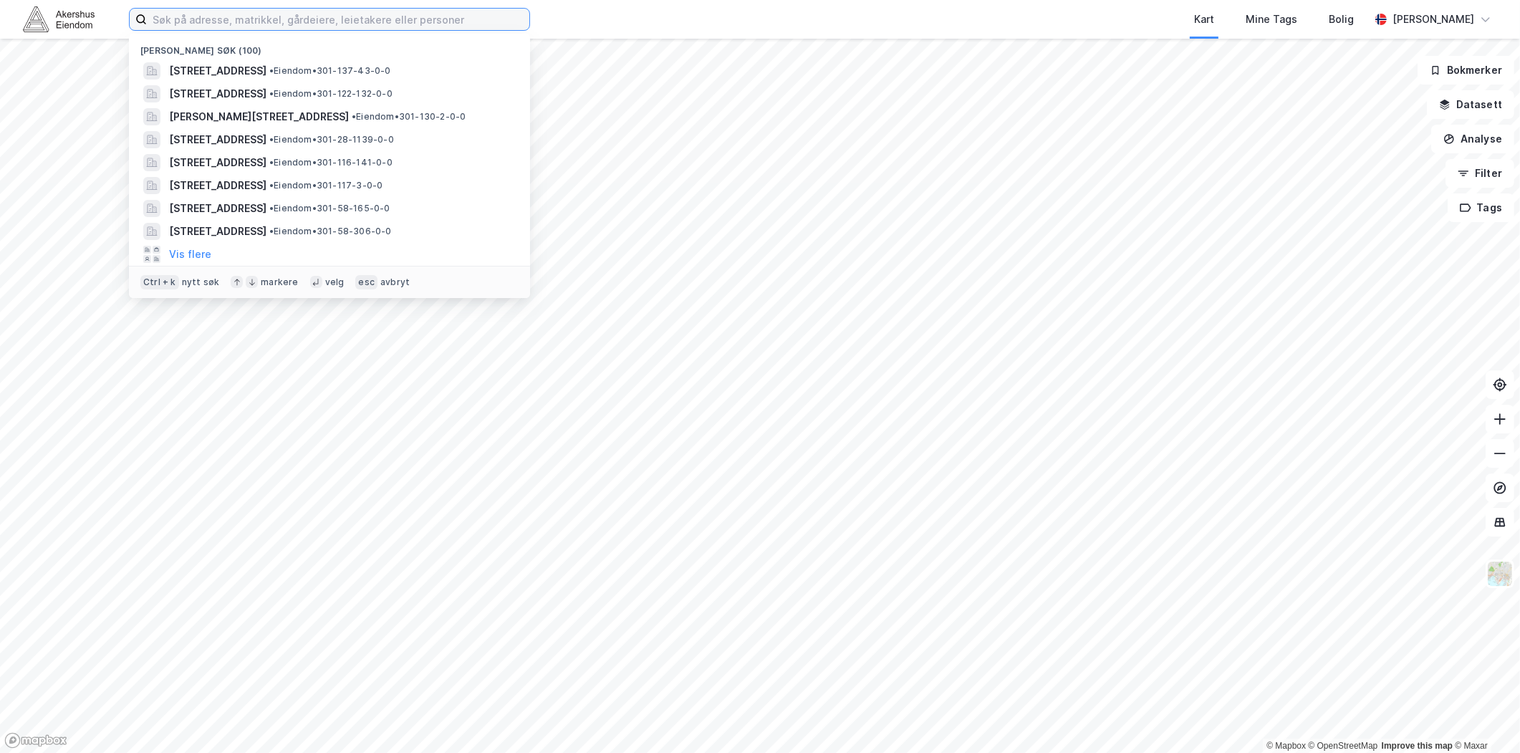
paste input "[STREET_ADDRESS]"
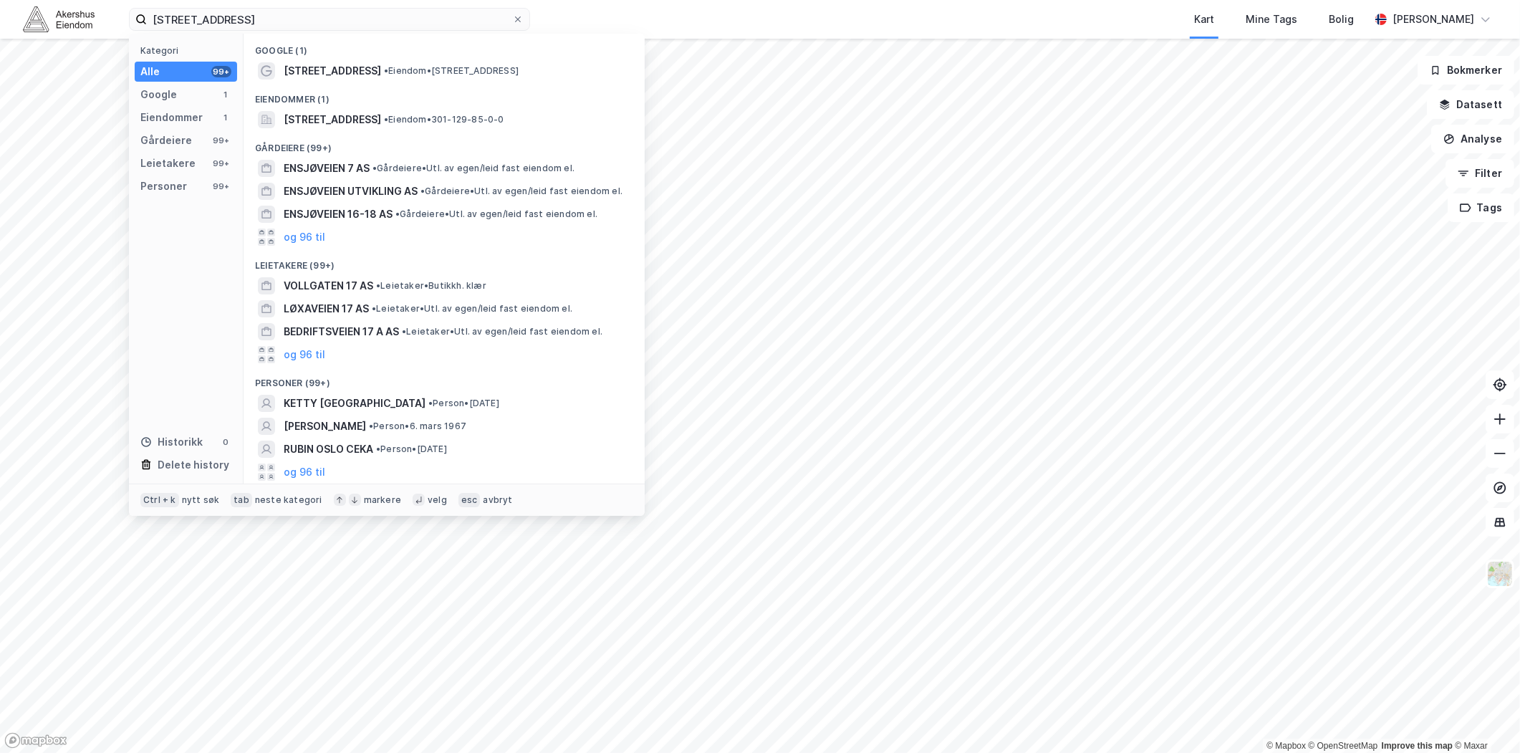
click at [342, 133] on div "Gårdeiere (99+)" at bounding box center [444, 144] width 401 height 26
click at [352, 117] on span "[STREET_ADDRESS]" at bounding box center [332, 119] width 97 height 17
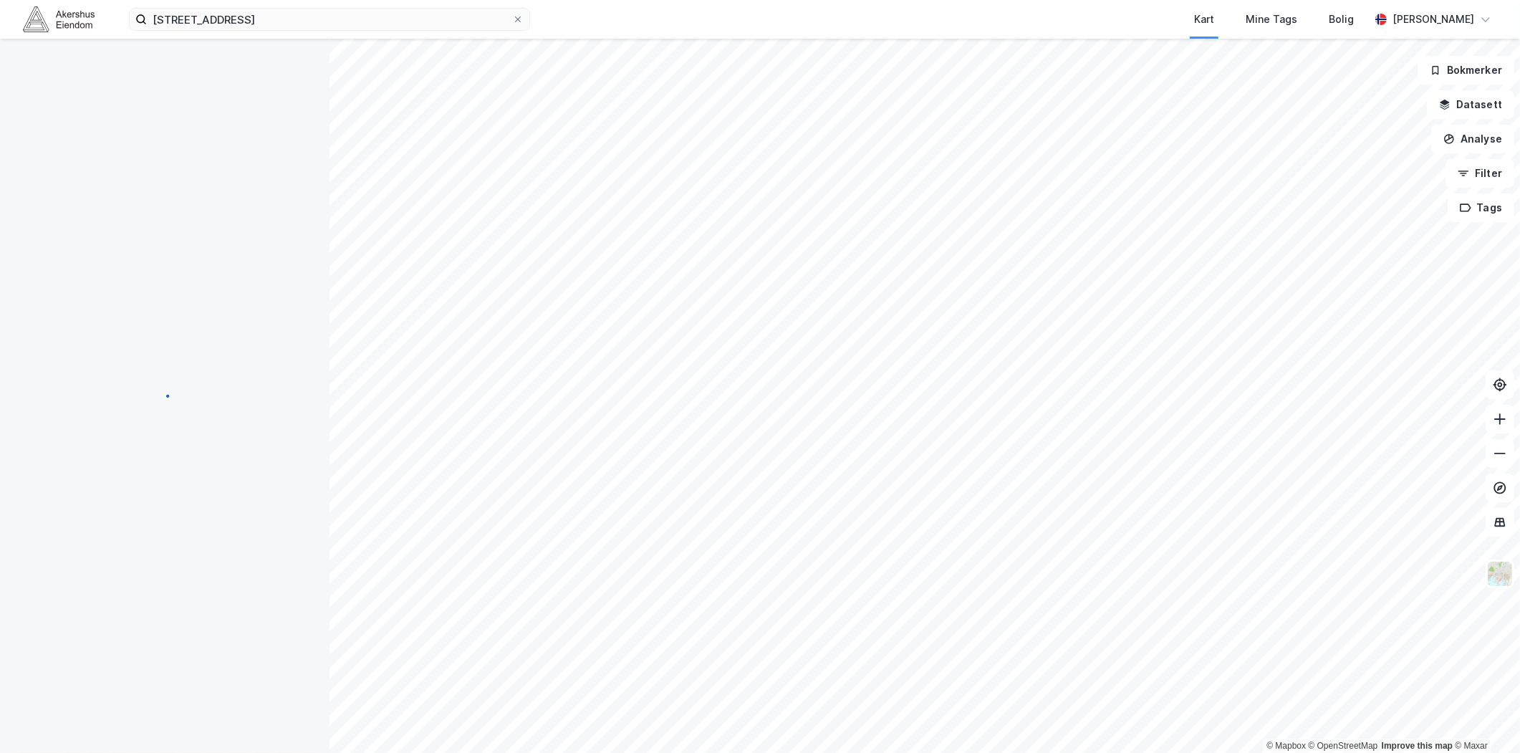
scroll to position [171, 0]
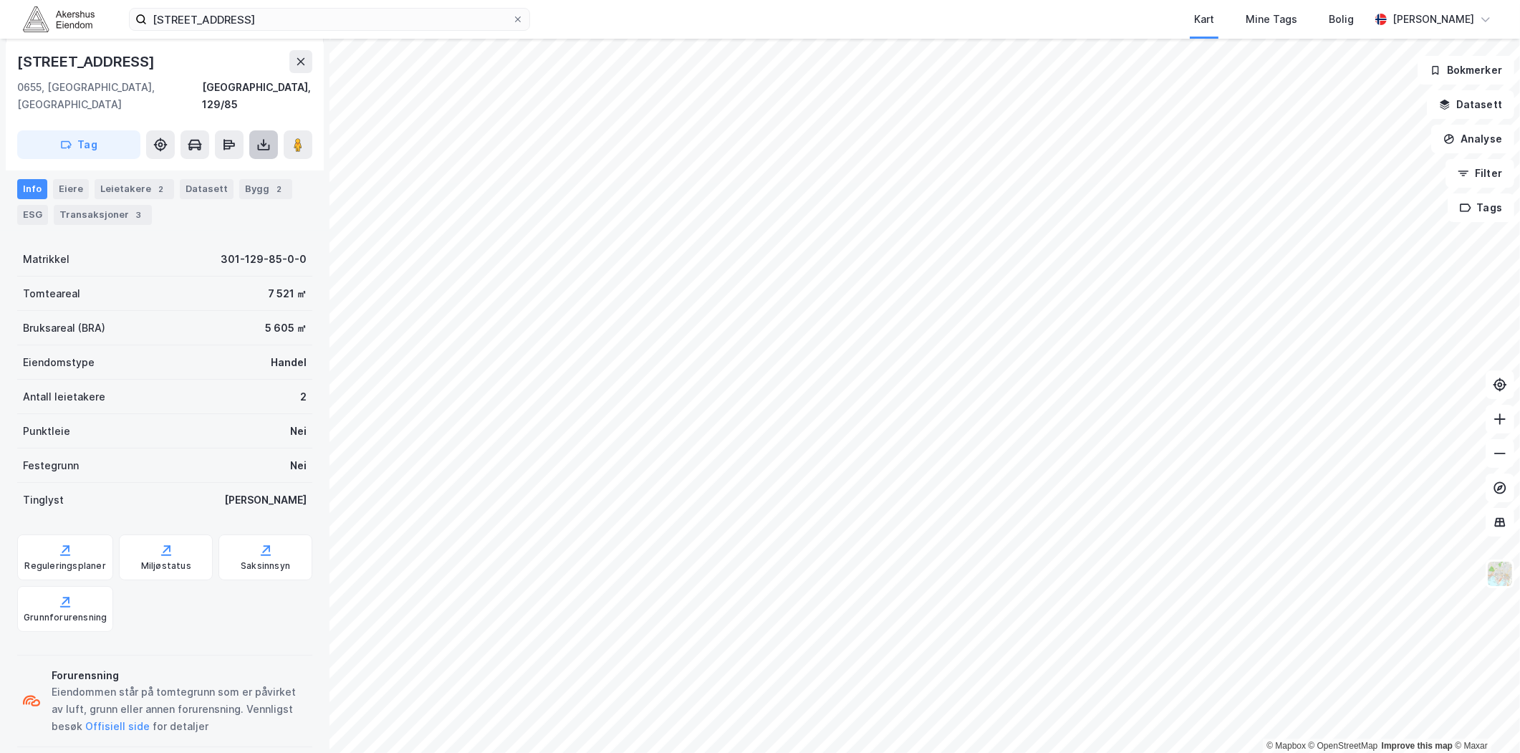
drag, startPoint x: 299, startPoint y: 127, endPoint x: 263, endPoint y: 138, distance: 37.4
click at [283, 161] on div "[STREET_ADDRESS], 129/85 Tag Hjemmelshaver Kolberg Motors AS 918 294 554 100% G…" at bounding box center [165, 396] width 330 height 714
click at [288, 130] on button at bounding box center [298, 144] width 29 height 29
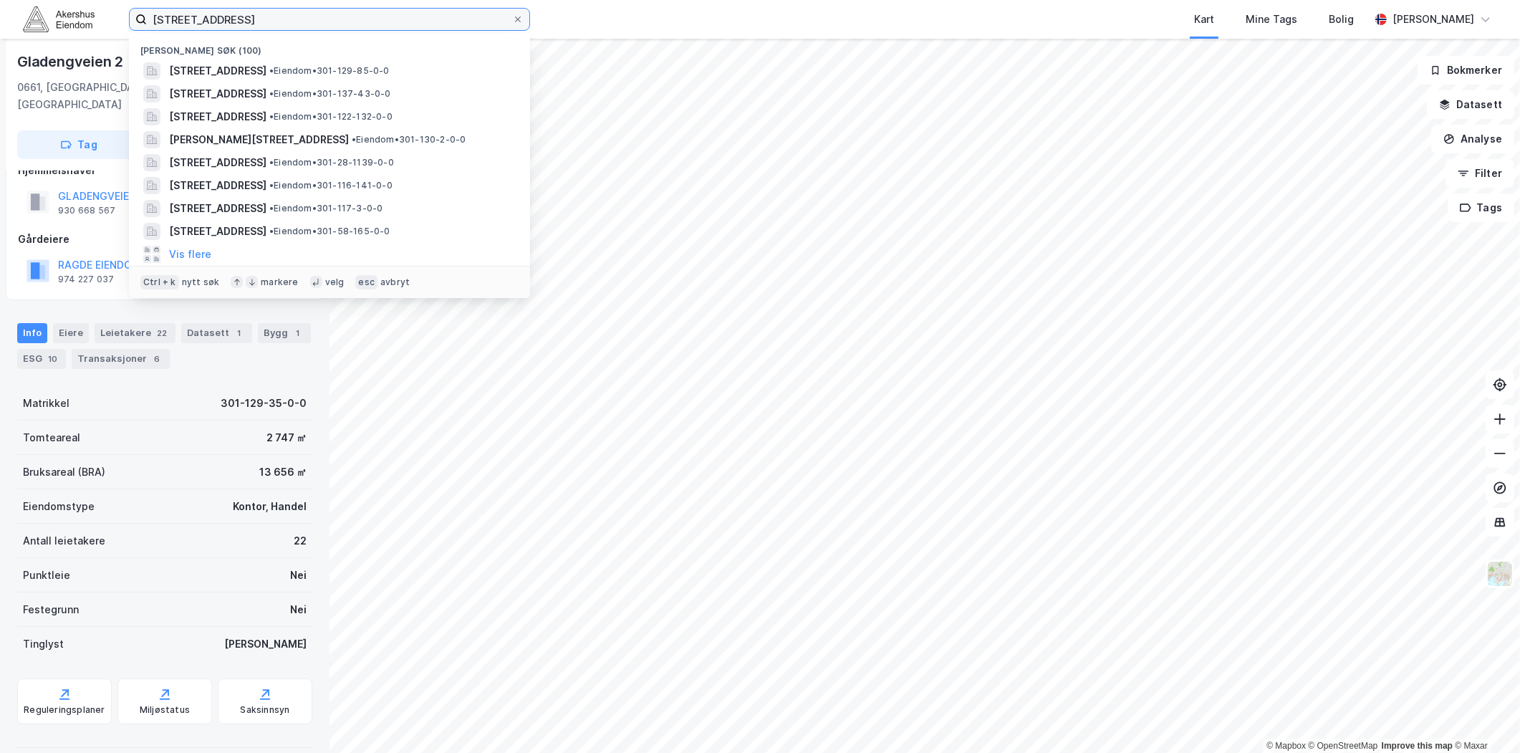
drag, startPoint x: 291, startPoint y: 16, endPoint x: -19, endPoint y: 4, distance: 310.5
click at [0, 4] on html "[STREET_ADDRESS] Nylige søk (100) [STREET_ADDRESS] • Eiendom • 301-129-85-0-0 […" at bounding box center [760, 376] width 1520 height 753
paste input "Innspurten 13, 0663"
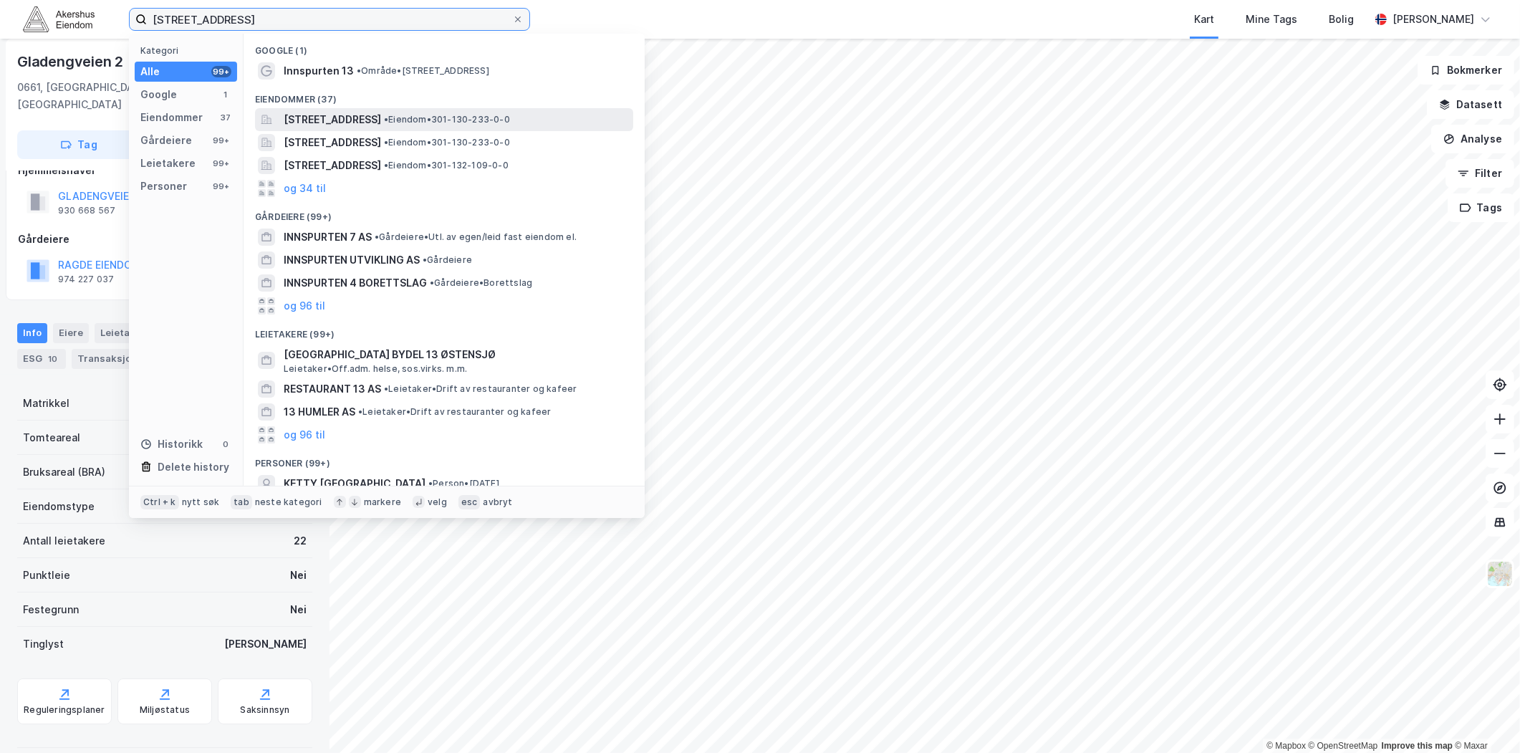
type input "[STREET_ADDRESS]"
click at [346, 125] on span "[STREET_ADDRESS]" at bounding box center [332, 119] width 97 height 17
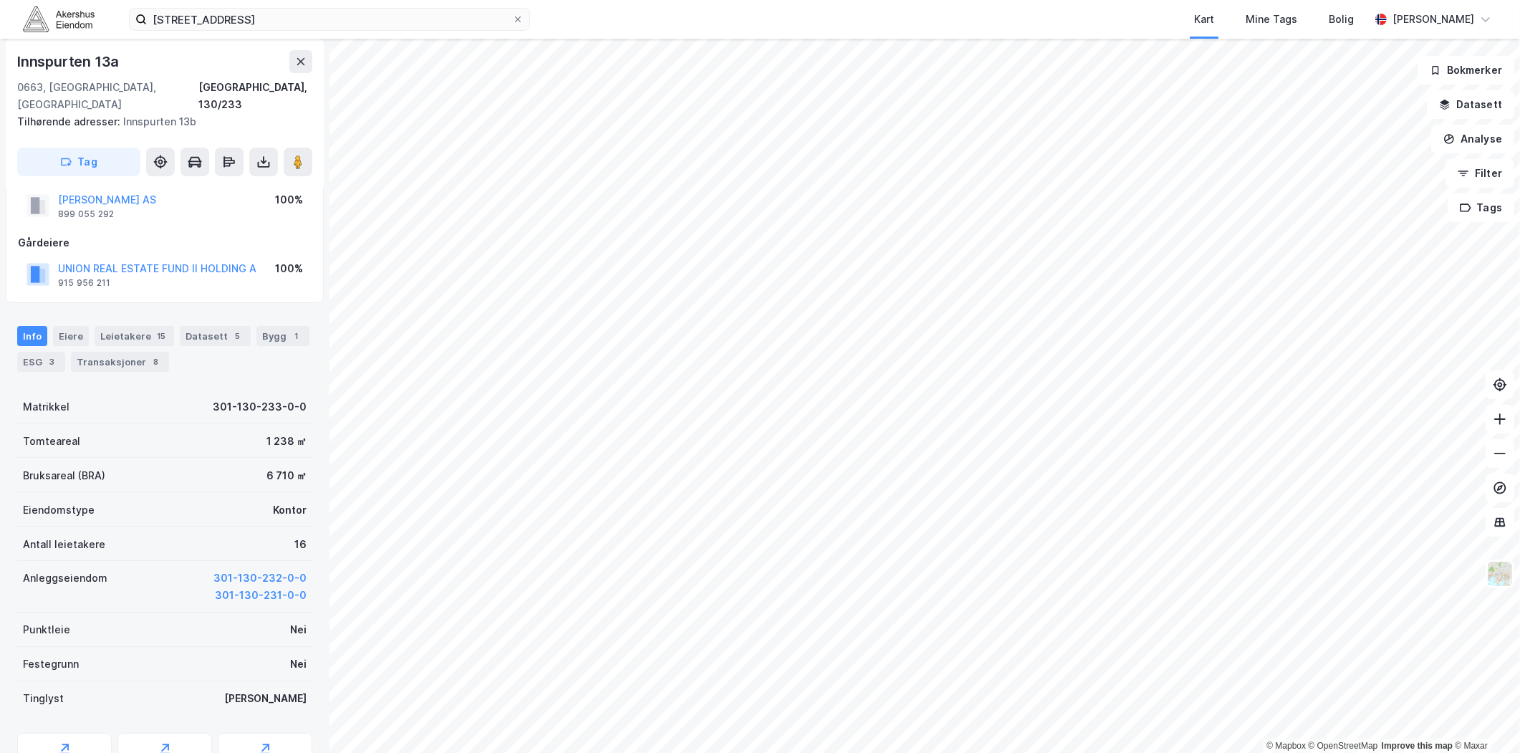
scroll to position [16, 0]
